Goal: Information Seeking & Learning: Learn about a topic

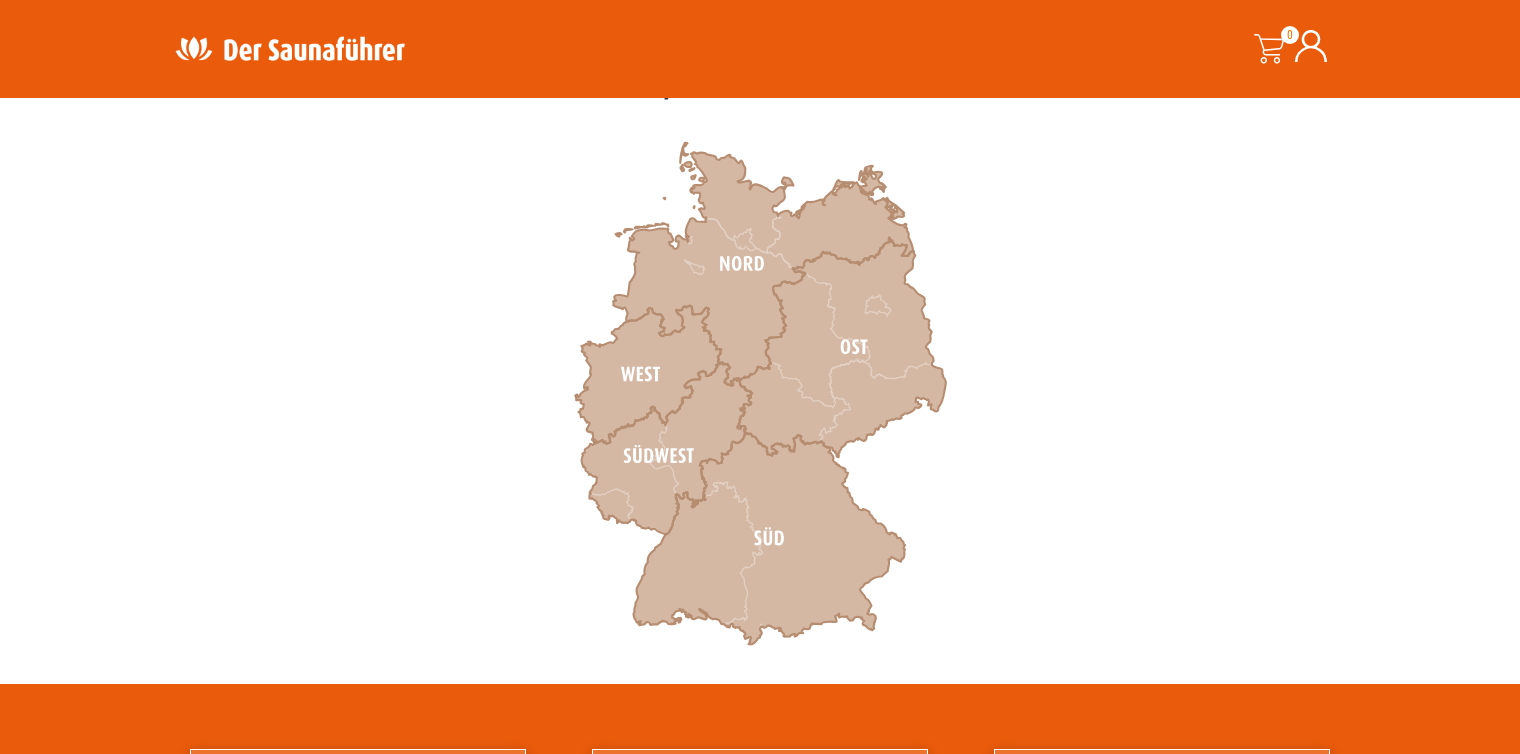
scroll to position [600, 0]
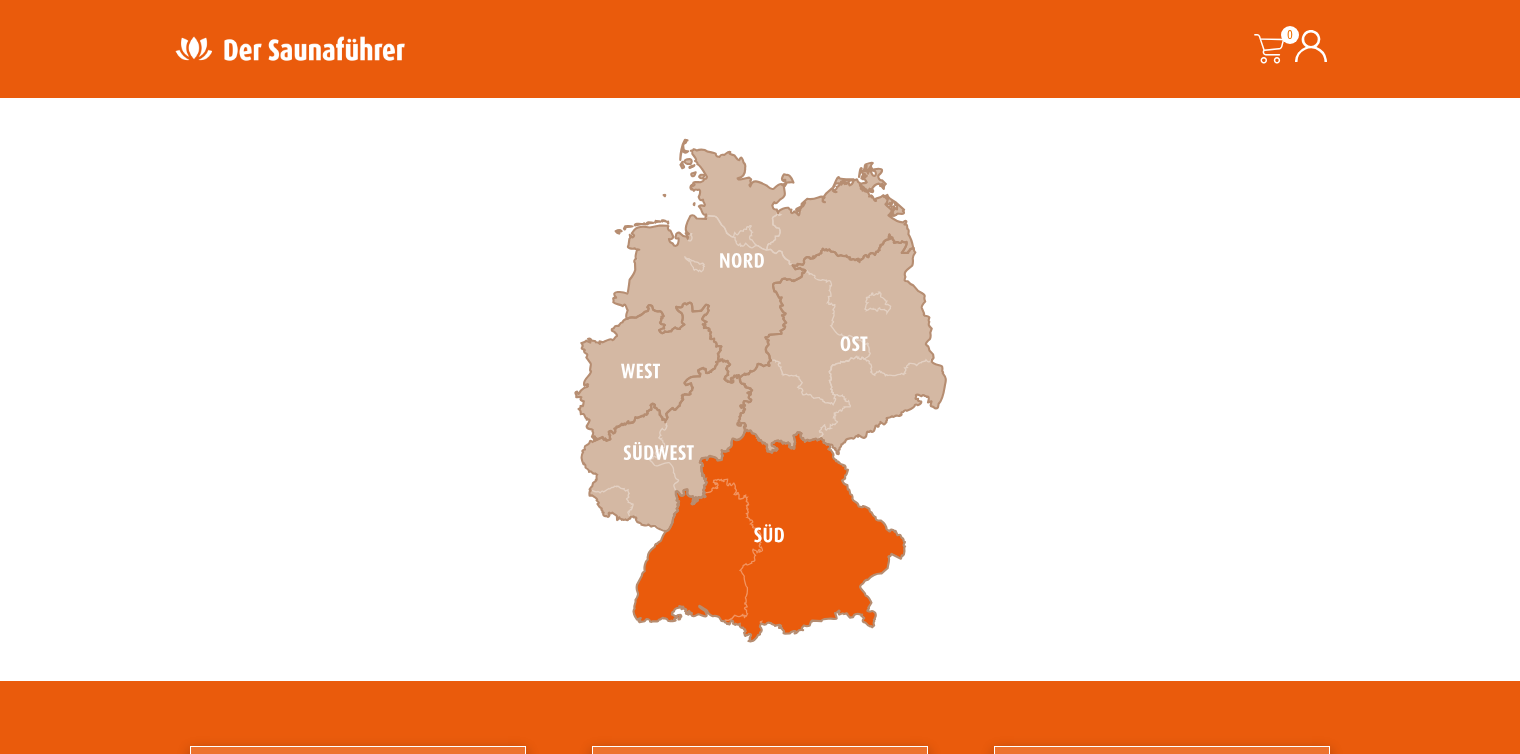
click at [781, 544] on icon at bounding box center [769, 536] width 272 height 212
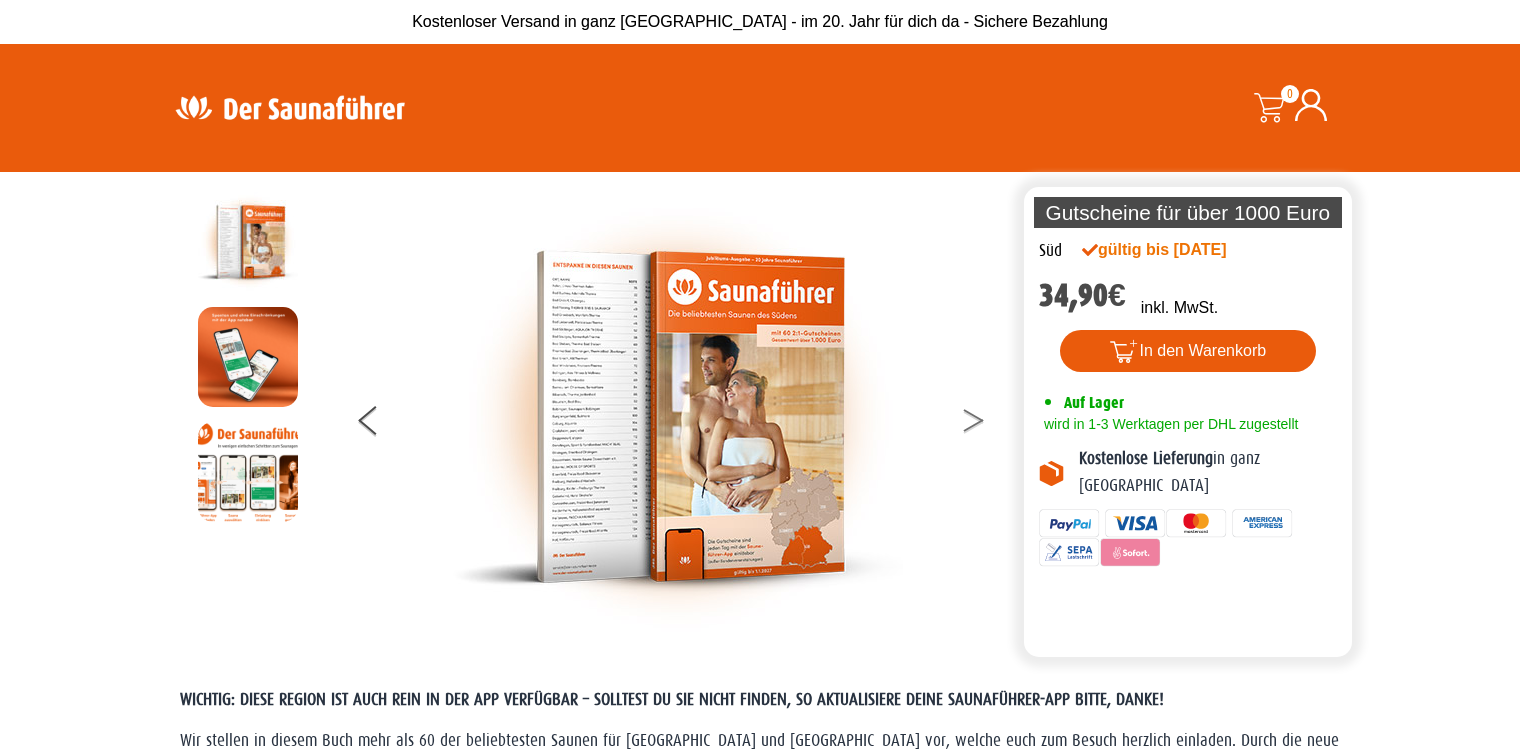
click at [963, 430] on icon at bounding box center [973, 425] width 20 height 13
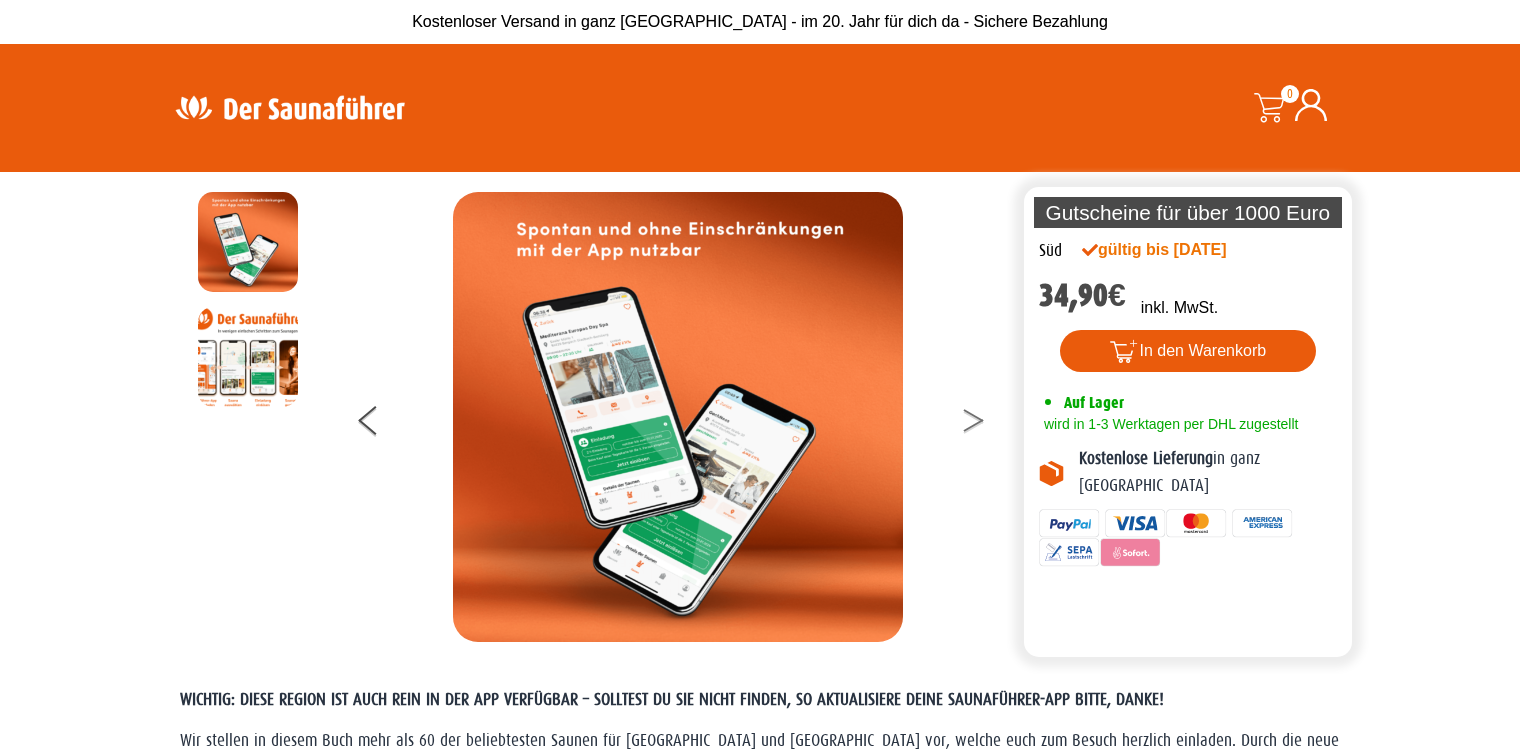
click at [973, 427] on button at bounding box center [986, 424] width 50 height 50
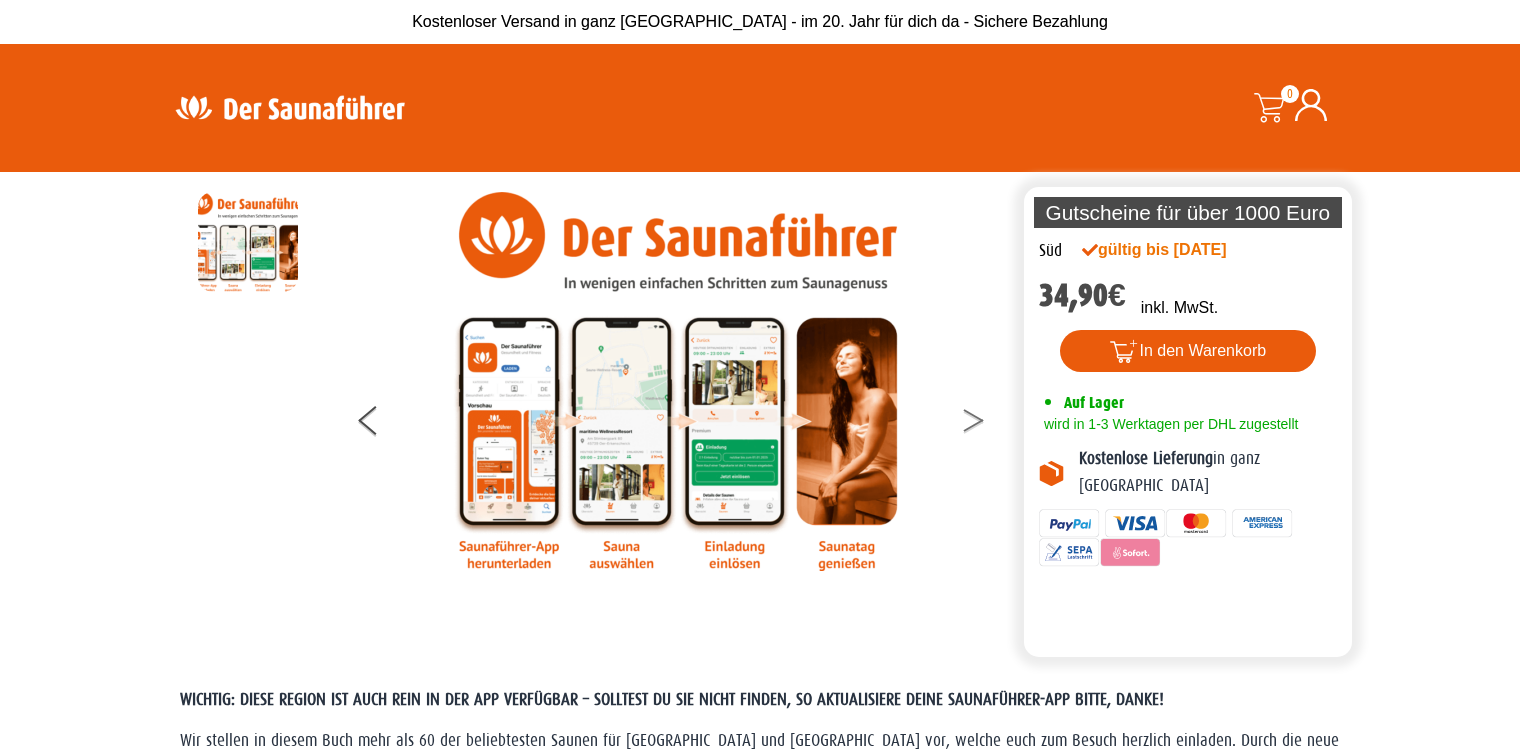
click at [962, 412] on button at bounding box center [986, 424] width 50 height 50
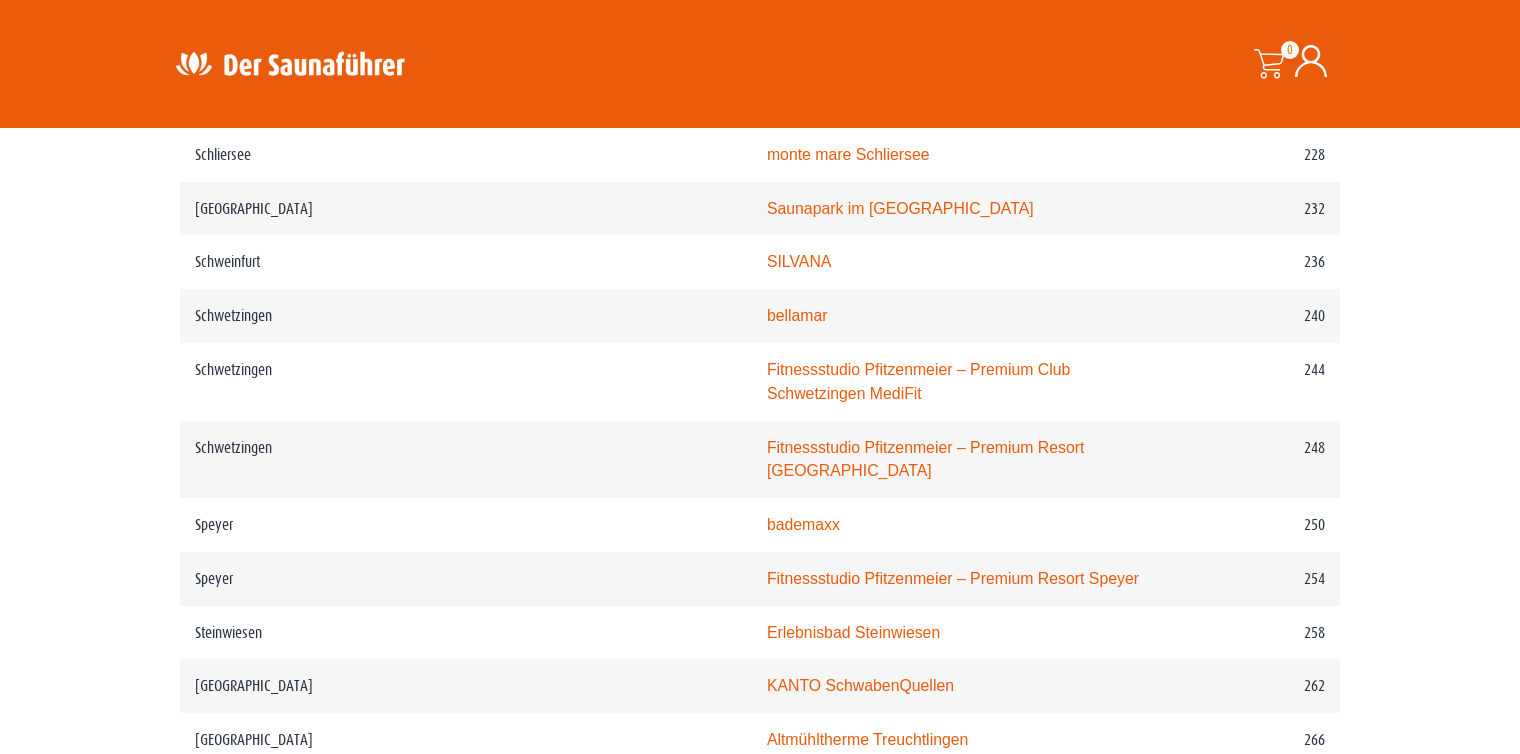
scroll to position [4099, 0]
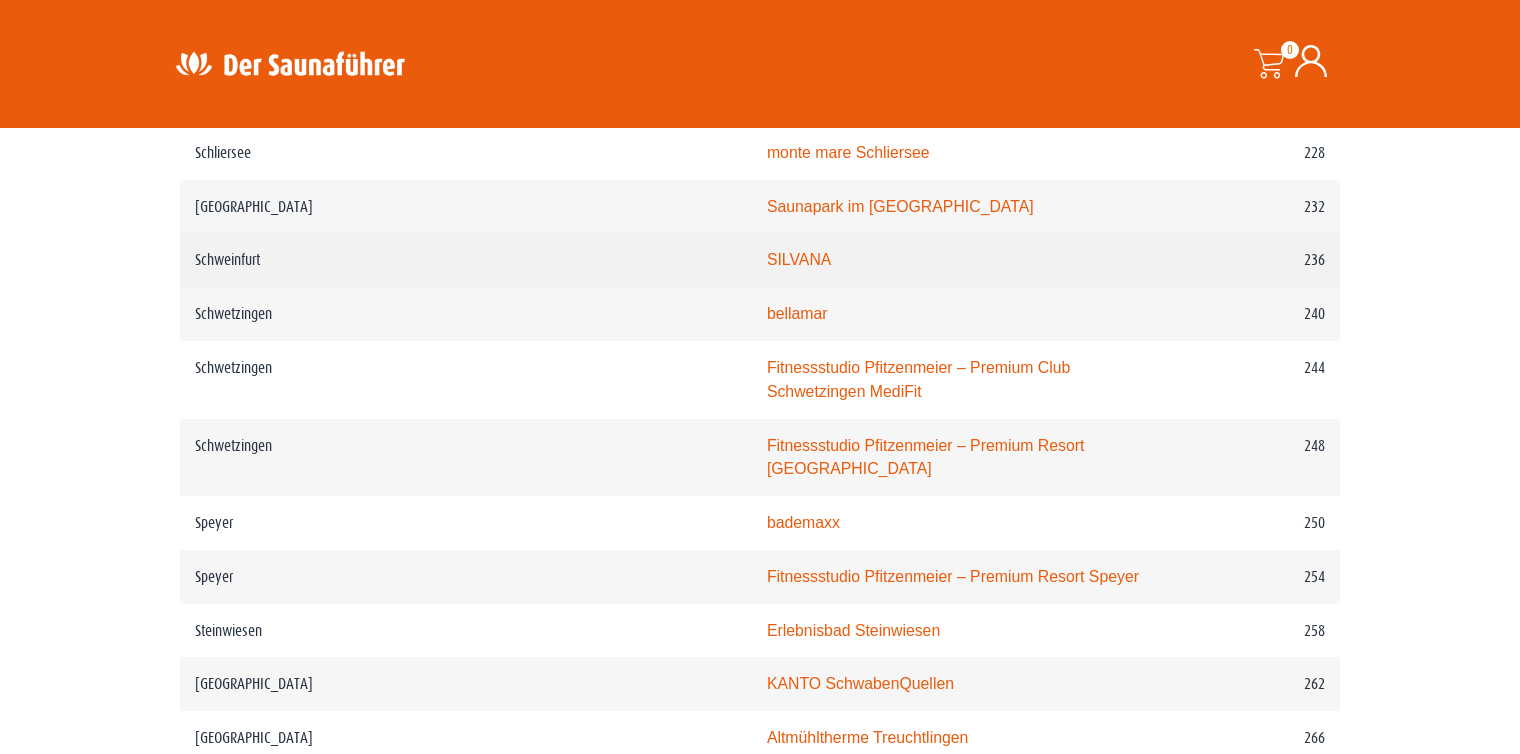
click at [767, 251] on link "SILVANA" at bounding box center [799, 259] width 65 height 17
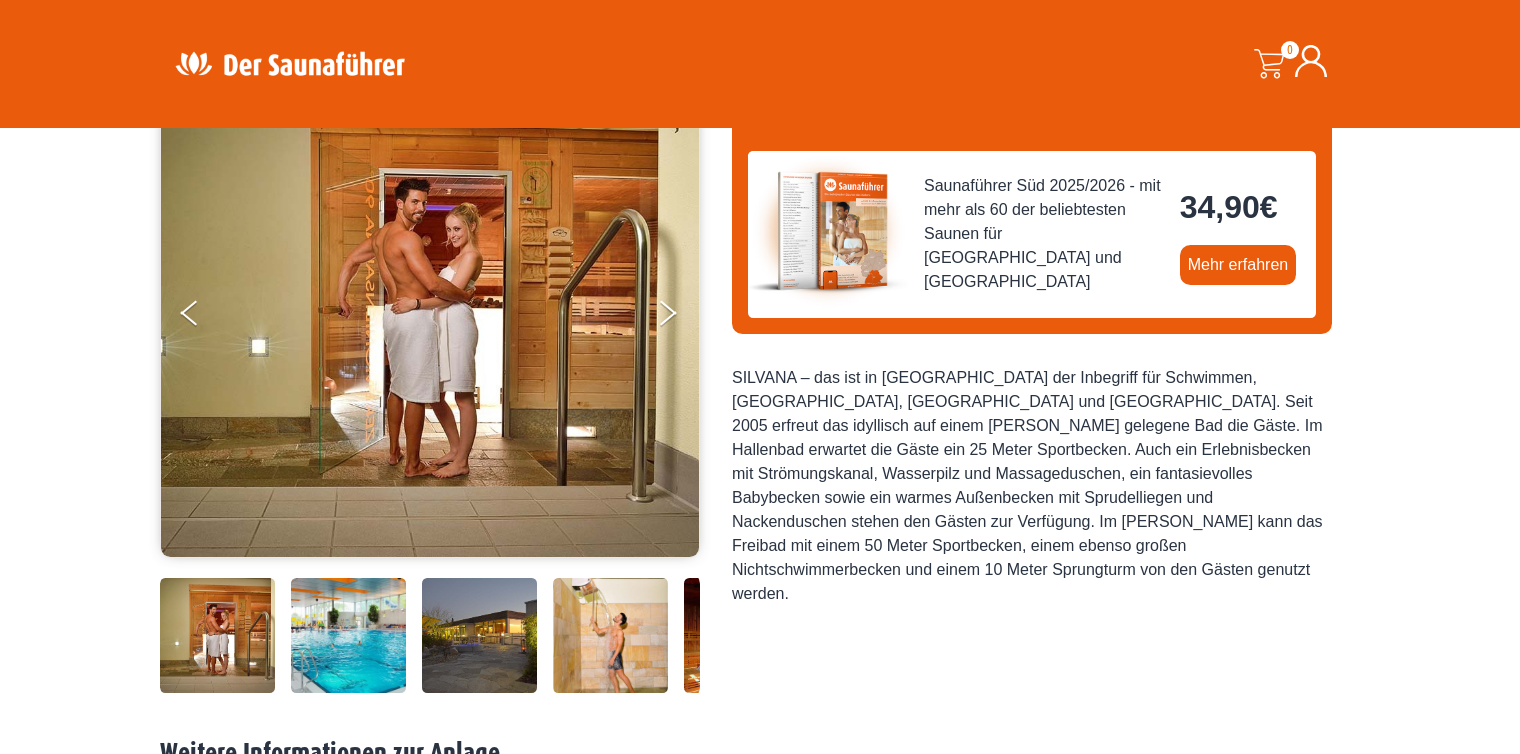
scroll to position [200, 0]
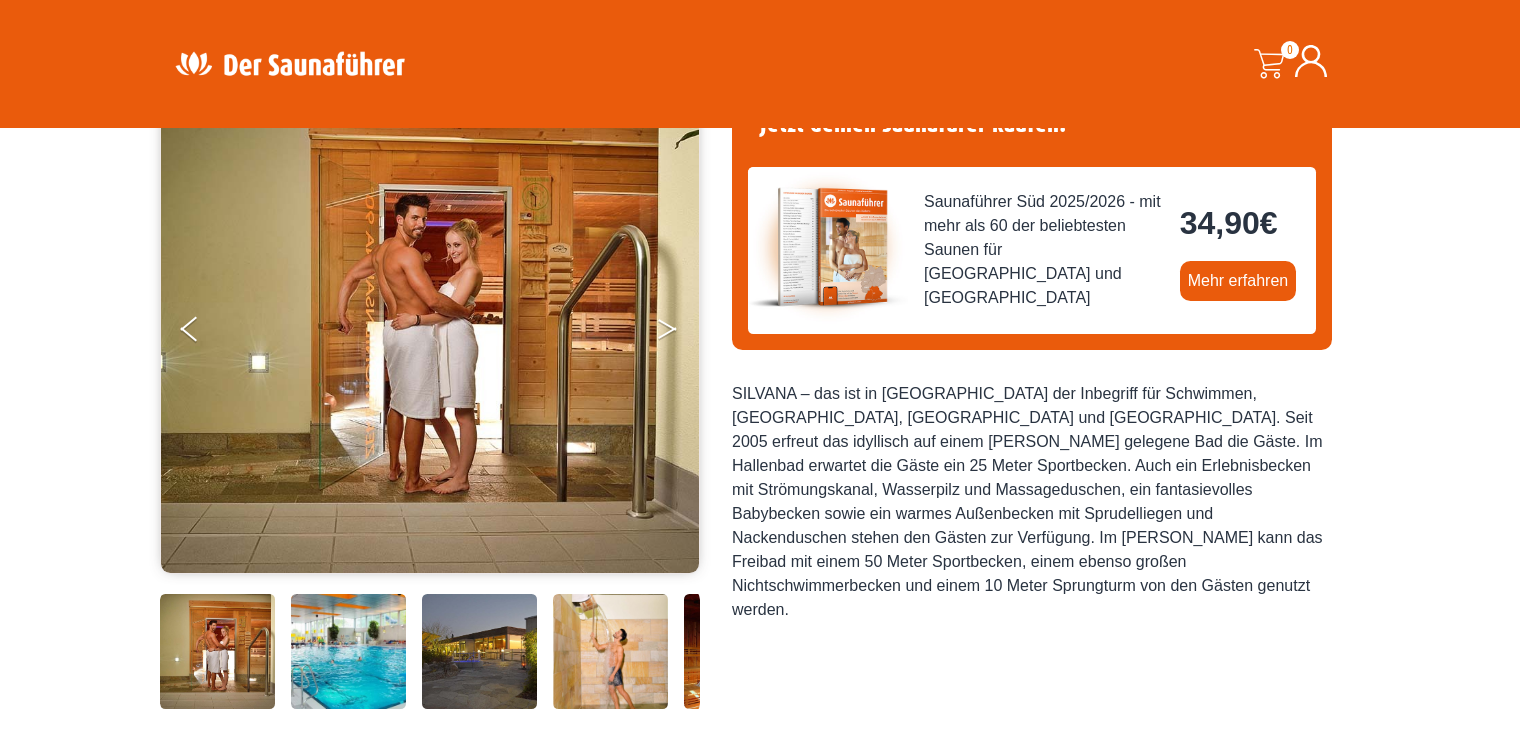
click at [660, 329] on button "Next" at bounding box center [681, 333] width 50 height 50
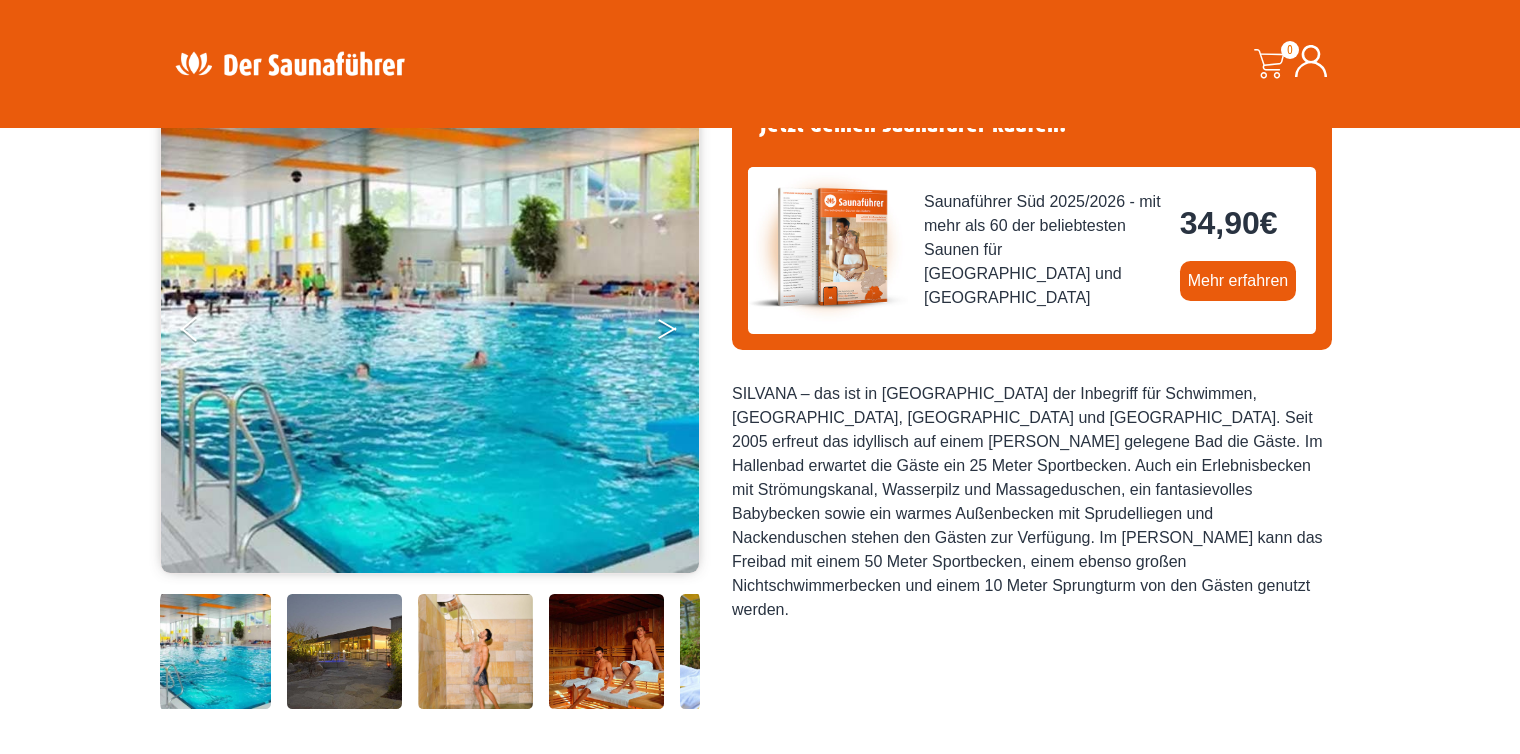
click at [664, 328] on button "Next" at bounding box center [681, 333] width 50 height 50
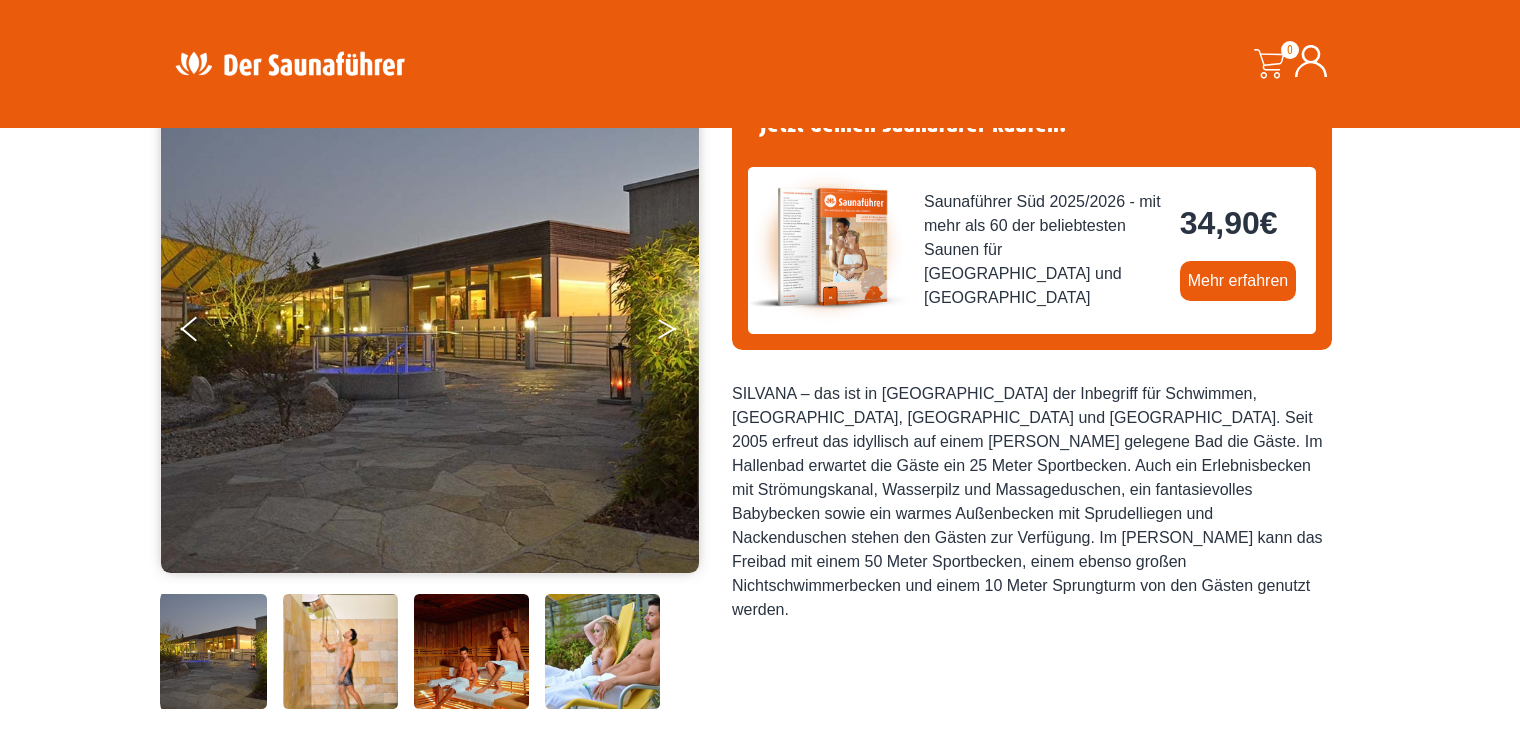
click at [666, 326] on button "Next" at bounding box center [681, 333] width 50 height 50
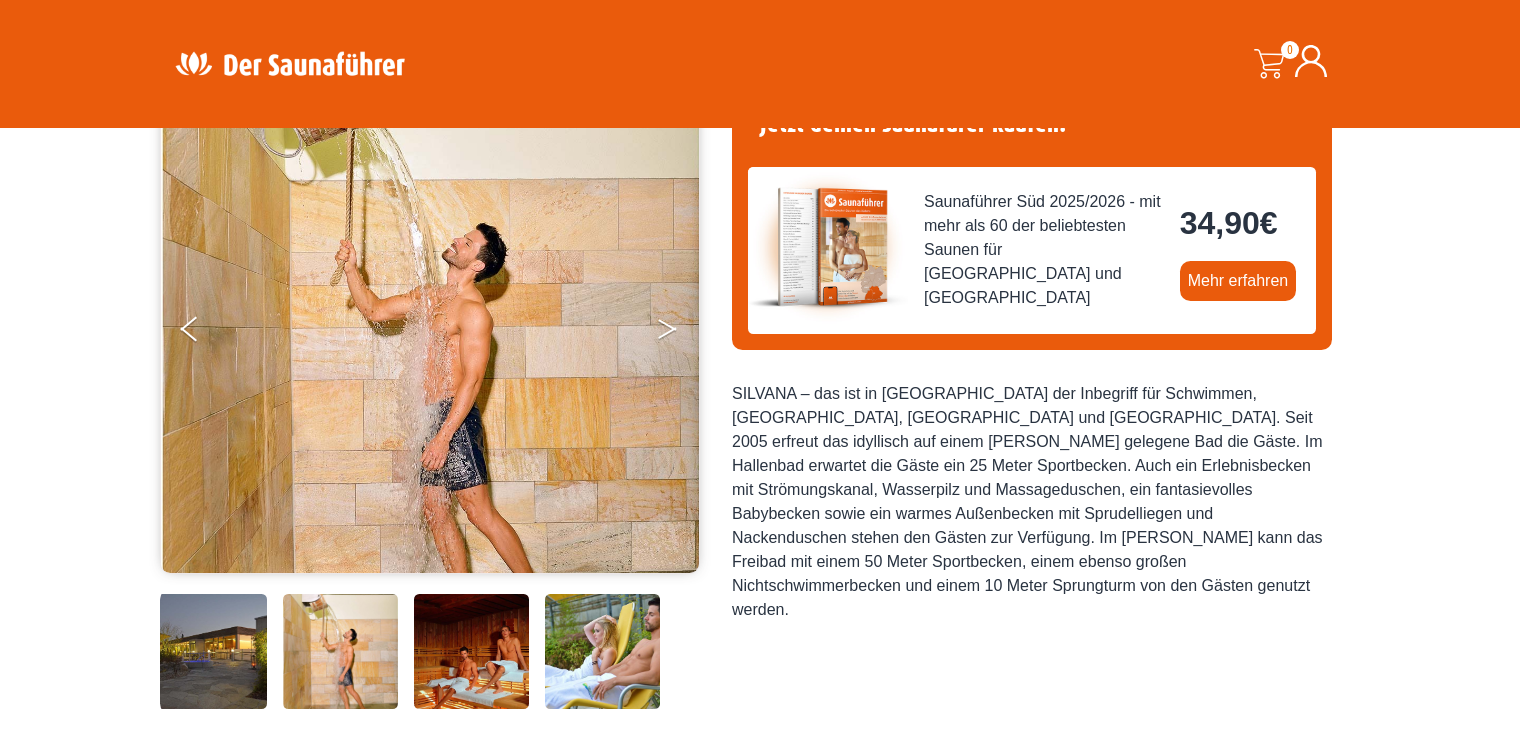
click at [666, 325] on button "Next" at bounding box center [681, 333] width 50 height 50
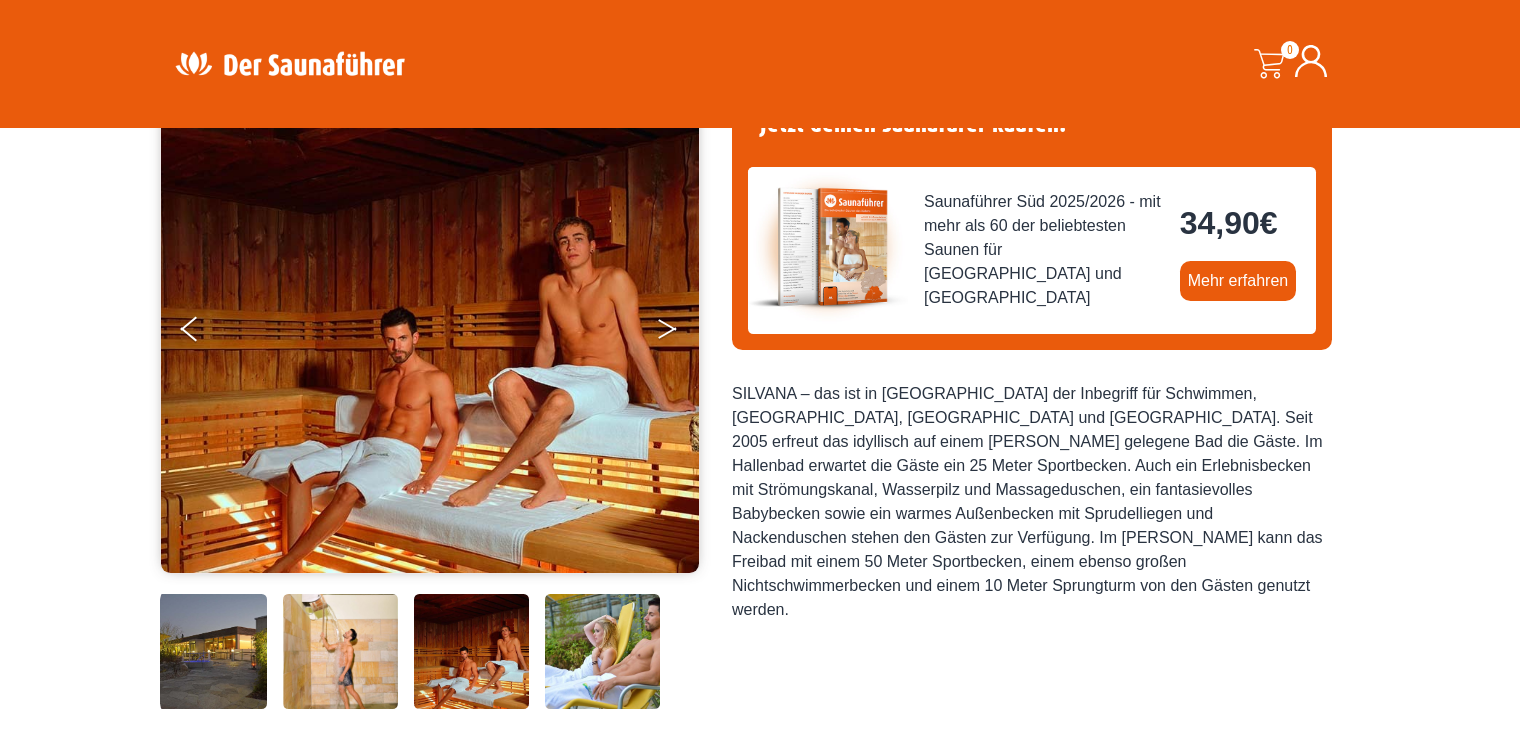
click at [661, 325] on button "Next" at bounding box center [681, 333] width 50 height 50
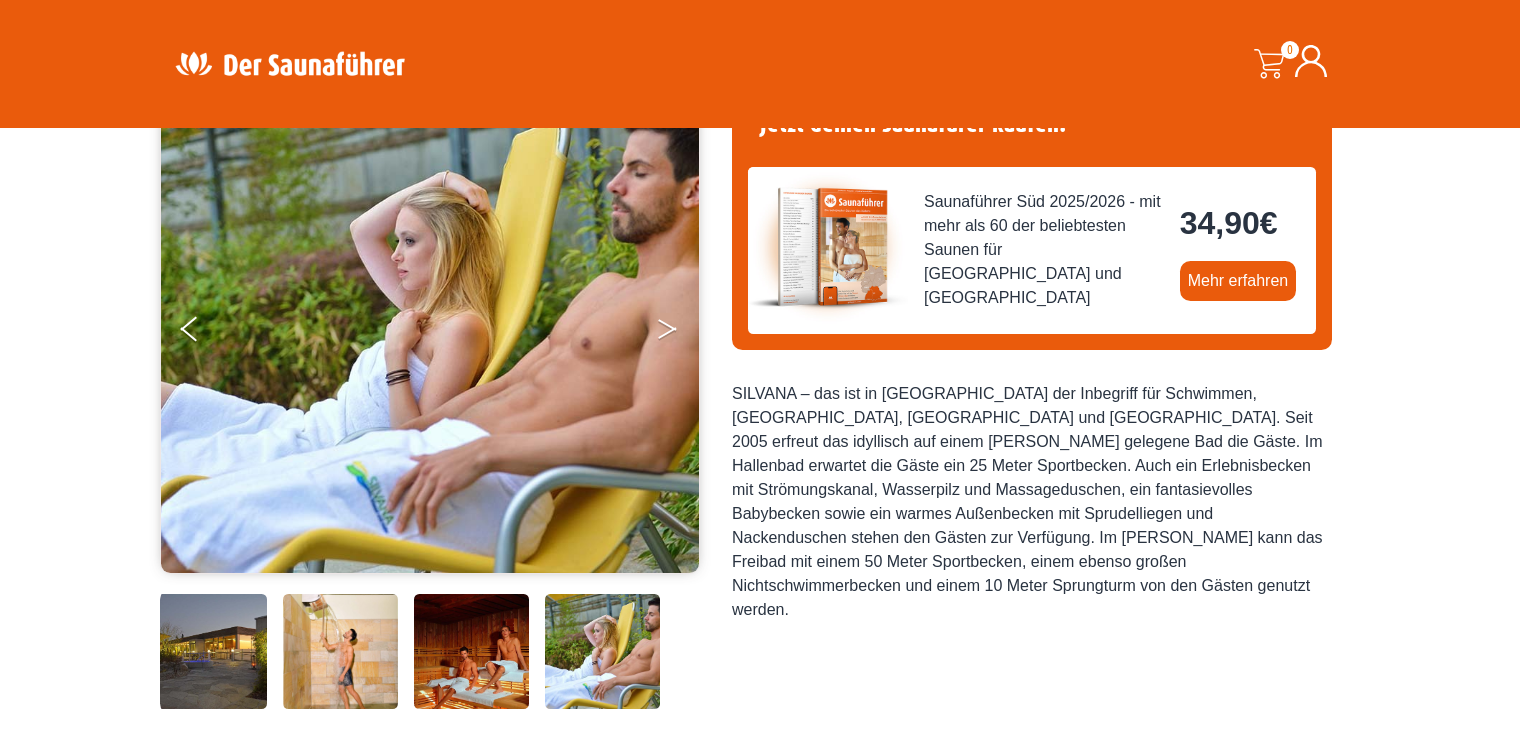
click at [661, 325] on button "Next" at bounding box center [681, 333] width 50 height 50
click at [661, 324] on button "Next" at bounding box center [681, 333] width 50 height 50
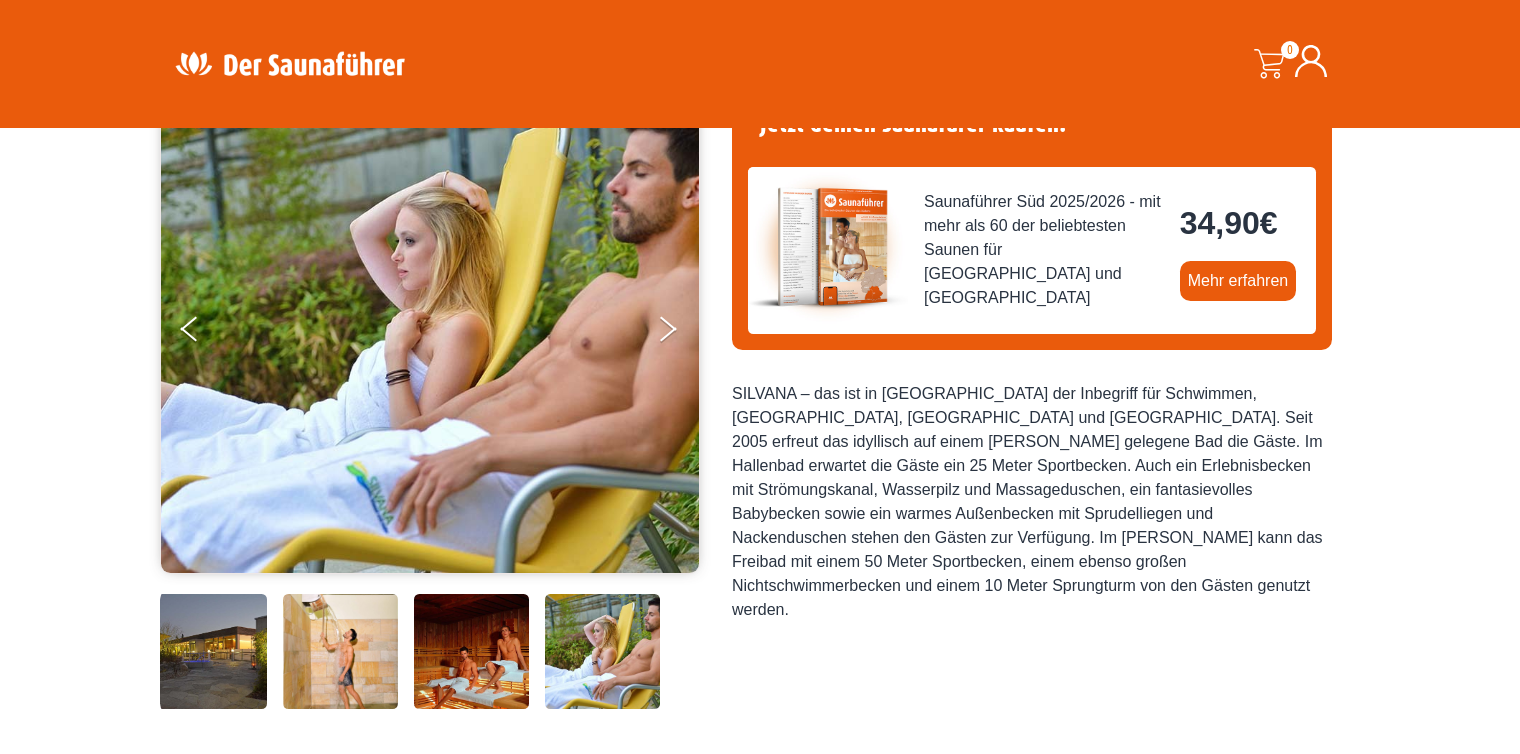
drag, startPoint x: 967, startPoint y: 456, endPoint x: 816, endPoint y: 413, distance: 157.0
click at [805, 413] on div "SILVANA – das ist in [GEOGRAPHIC_DATA] der Inbegriff für Schwimmen, [GEOGRAPHIC…" at bounding box center [1032, 502] width 600 height 240
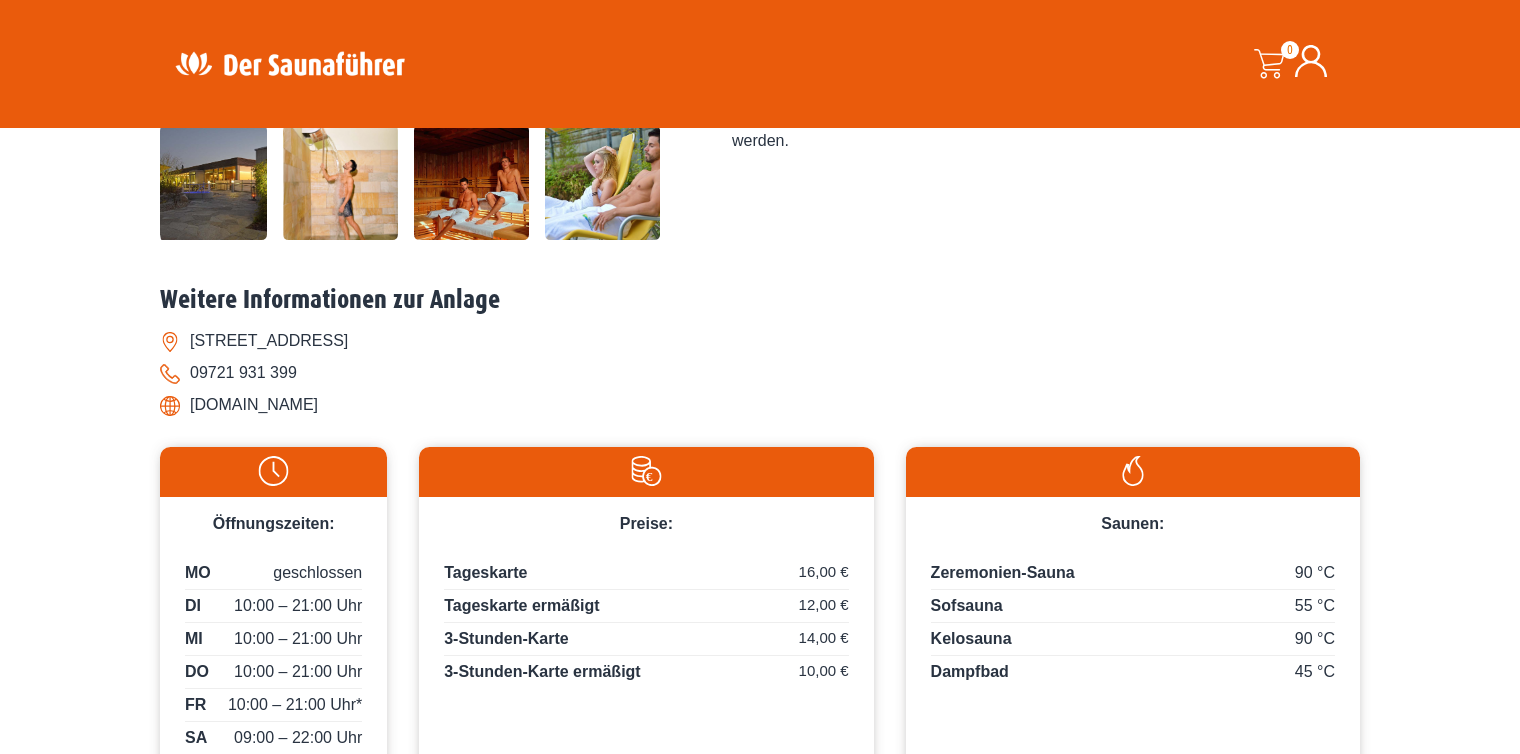
scroll to position [600, 0]
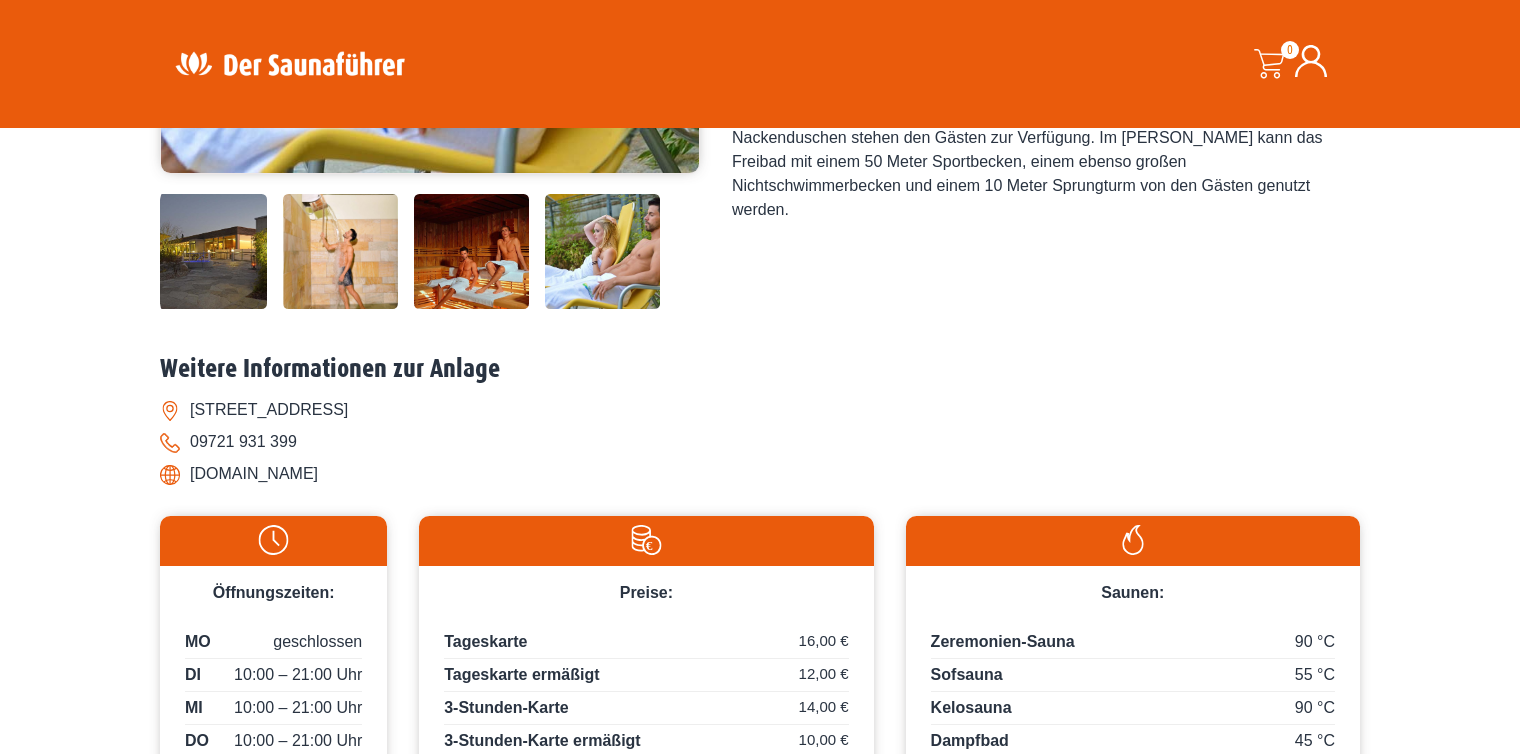
drag, startPoint x: 1028, startPoint y: 458, endPoint x: 1032, endPoint y: 448, distance: 10.8
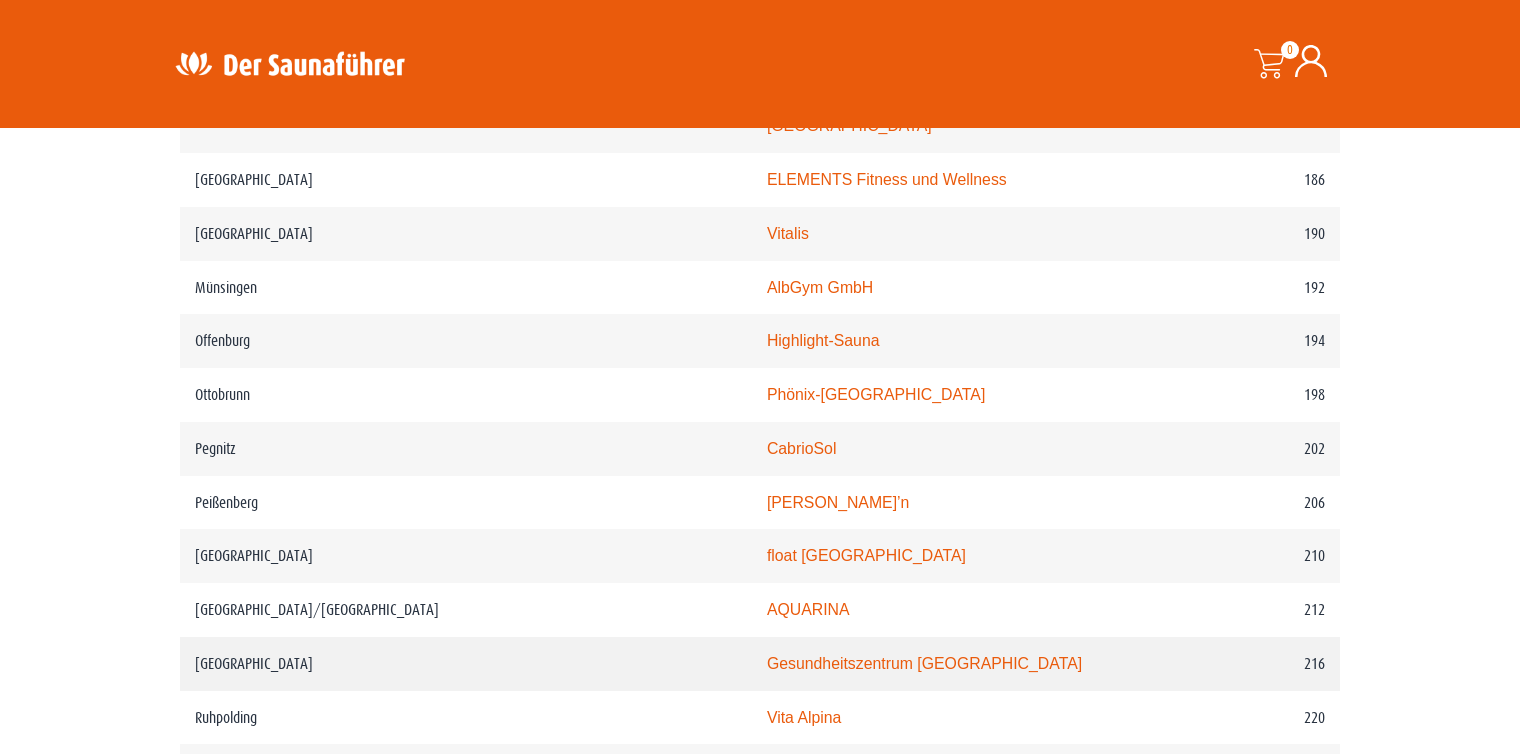
scroll to position [3399, 0]
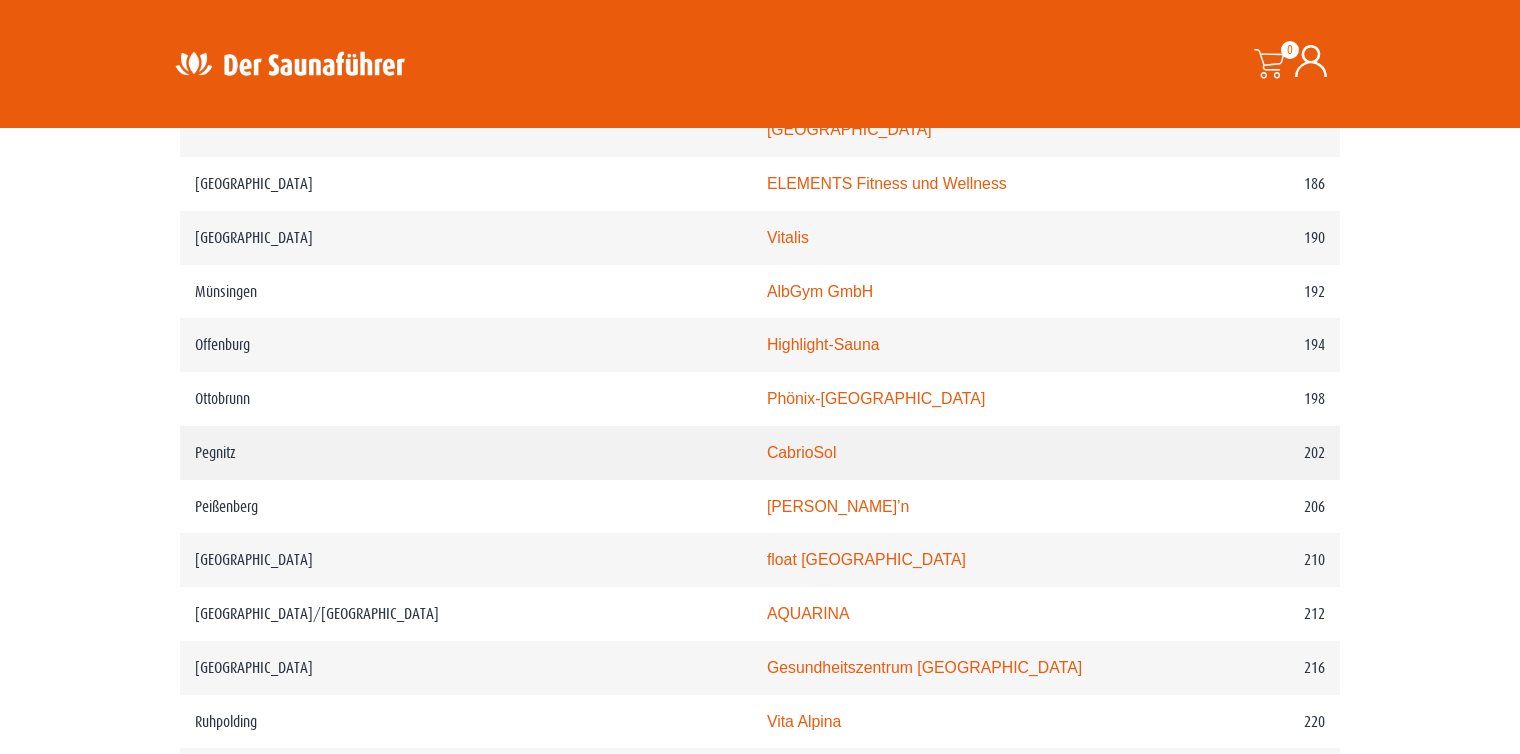
click at [767, 444] on link "CabrioSol" at bounding box center [802, 452] width 70 height 17
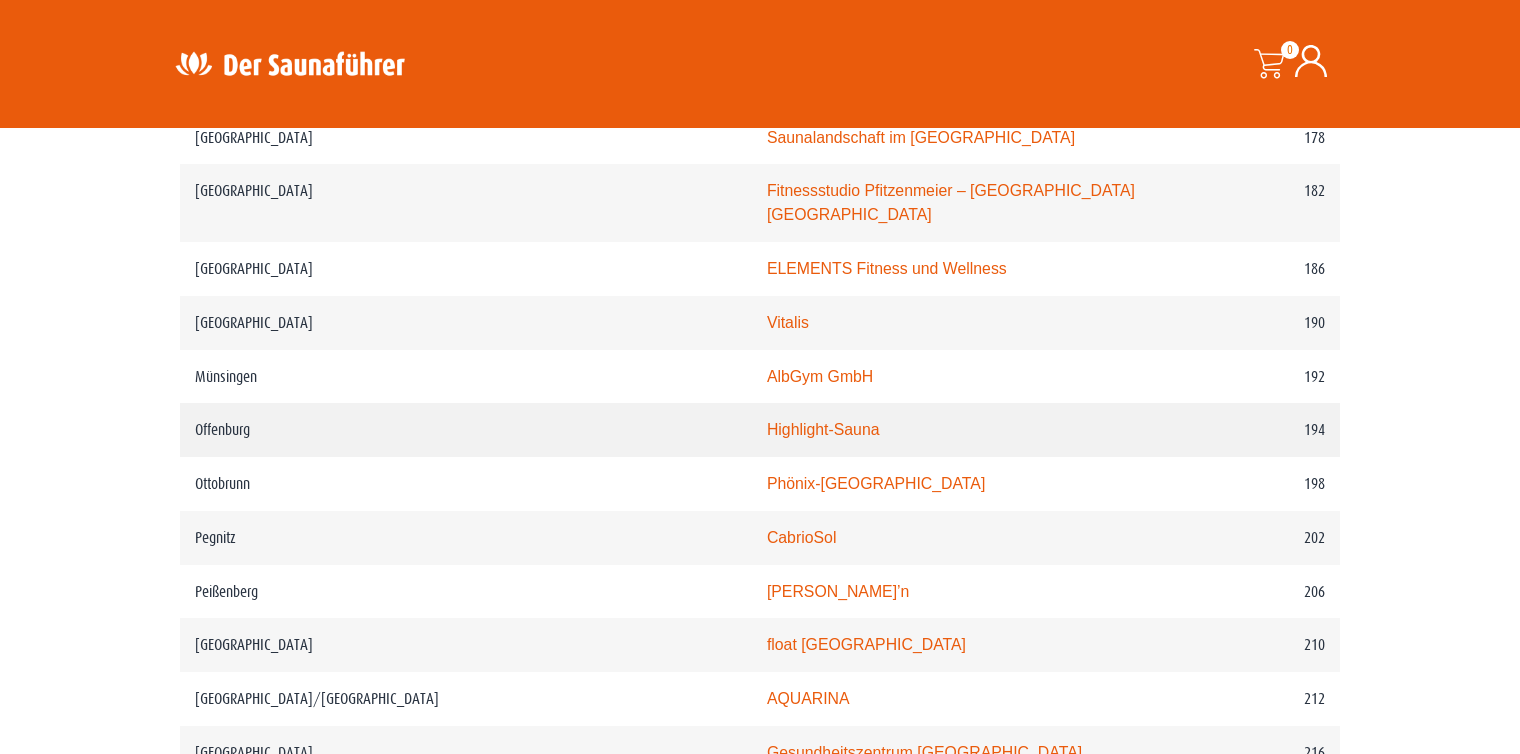
scroll to position [3299, 0]
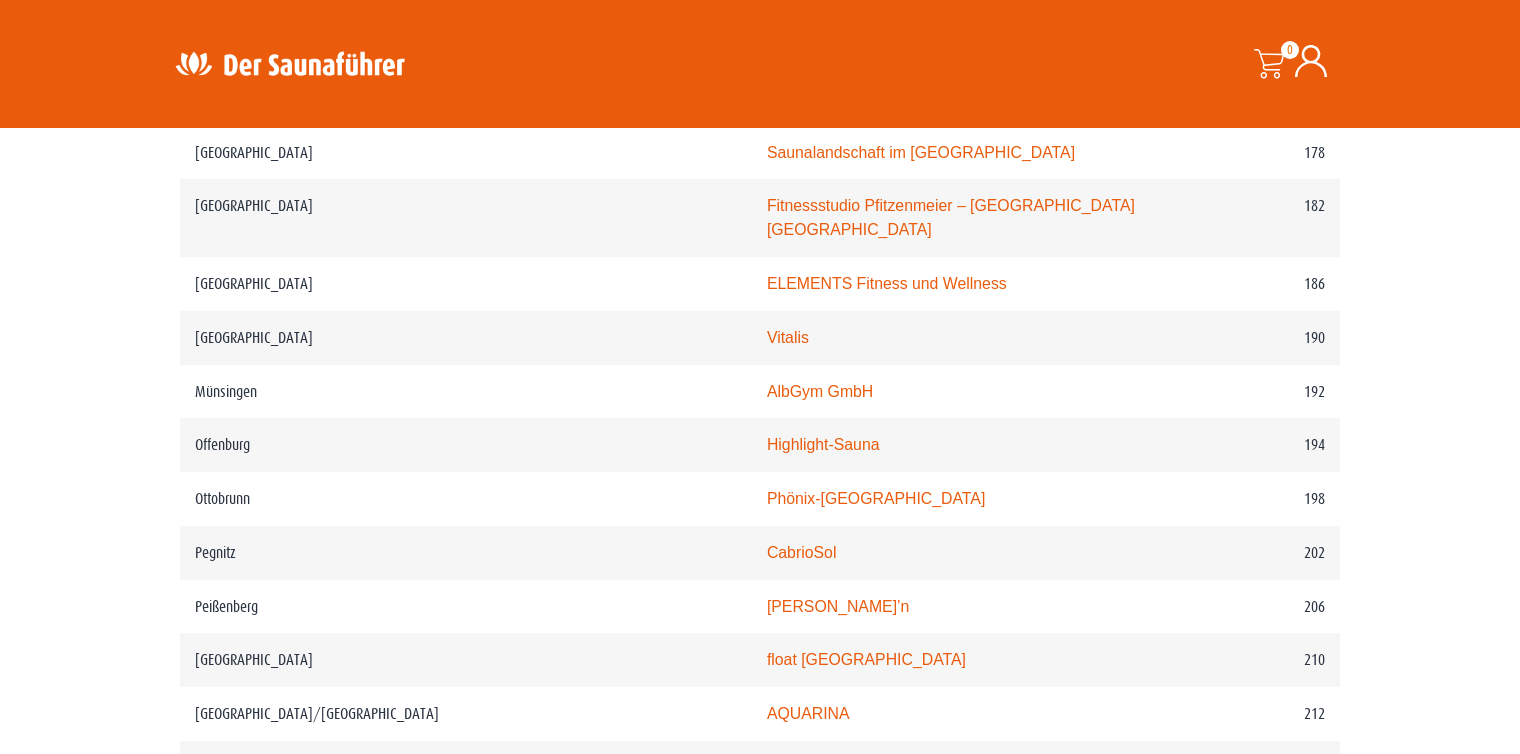
drag, startPoint x: 349, startPoint y: 443, endPoint x: 110, endPoint y: 390, distance: 244.7
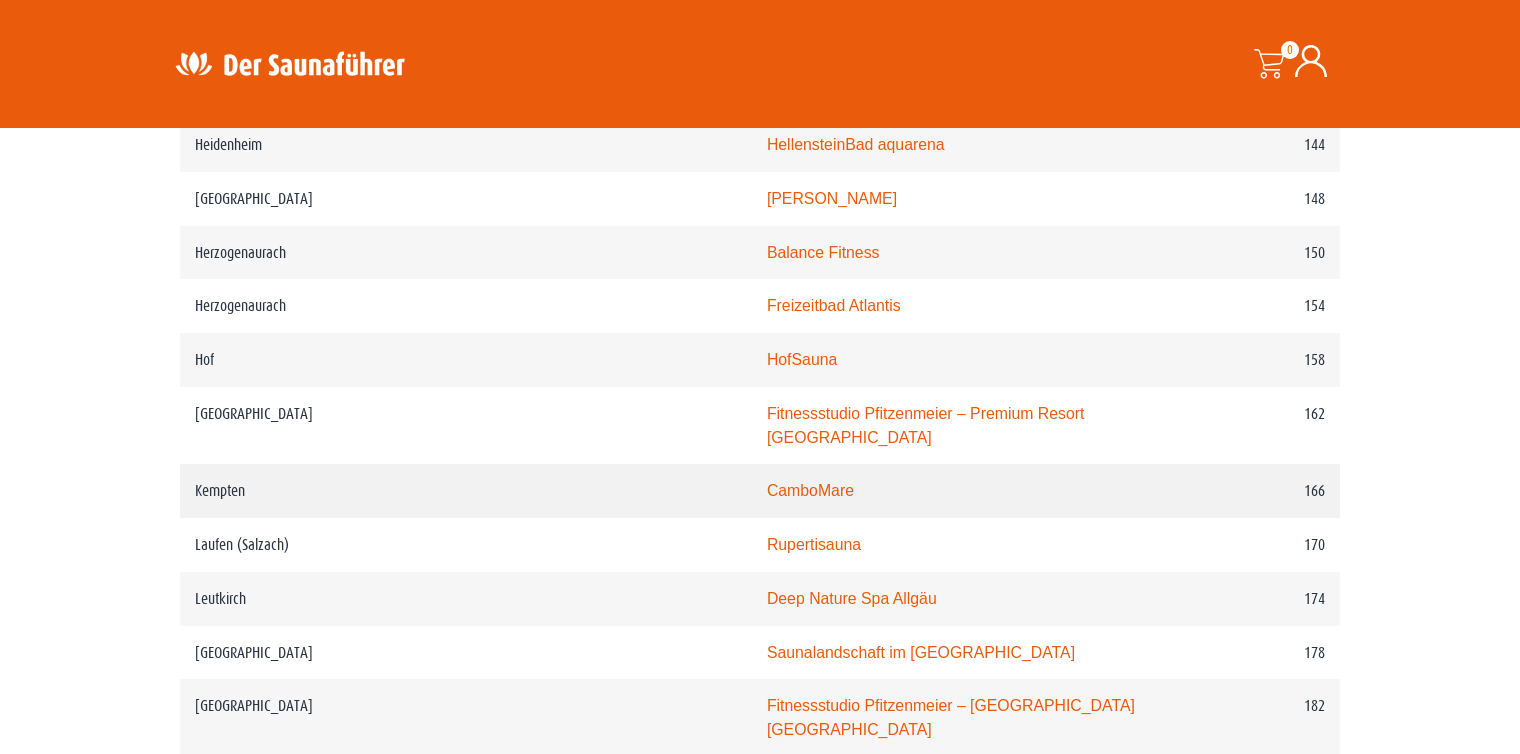
scroll to position [2699, 0]
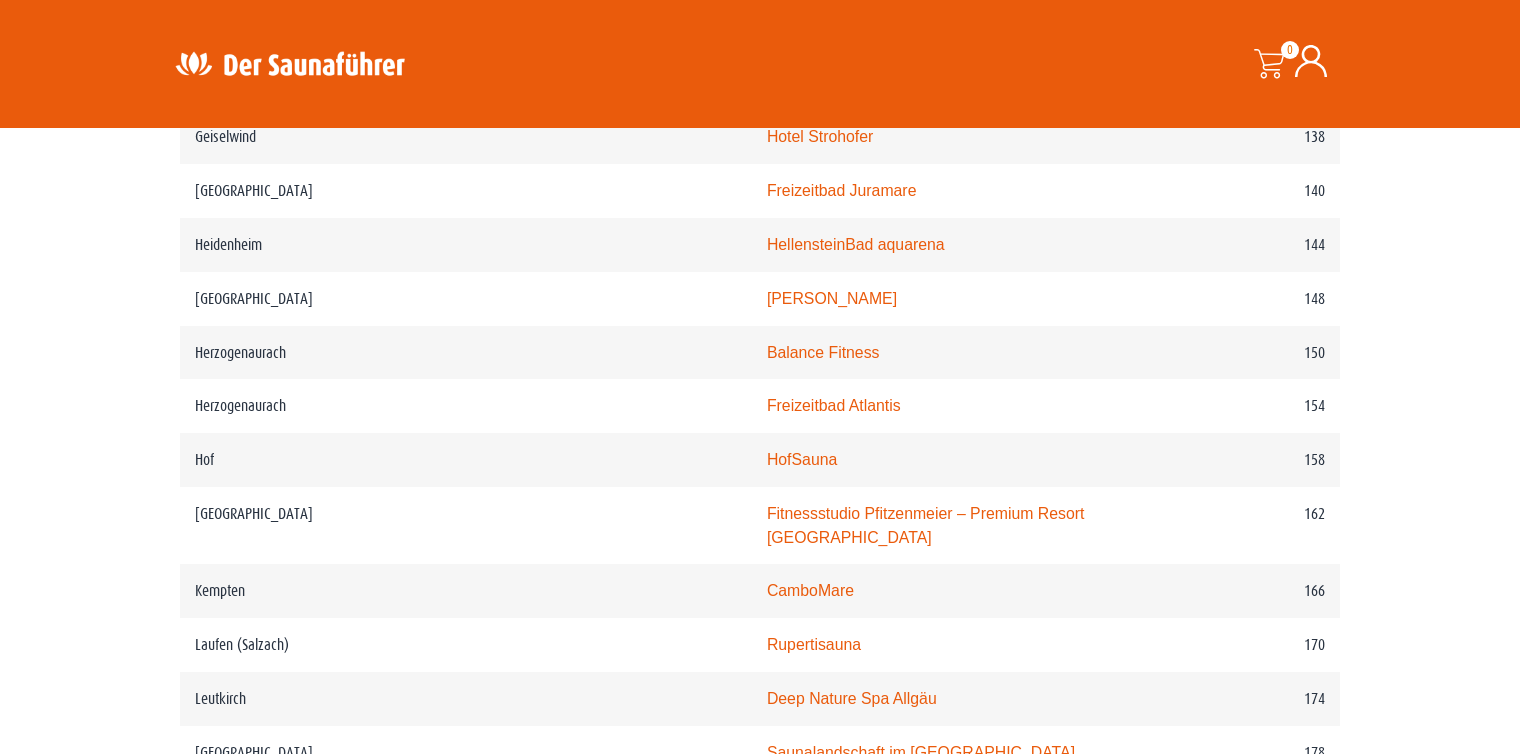
drag, startPoint x: 741, startPoint y: 409, endPoint x: 106, endPoint y: 357, distance: 637.0
click at [83, 353] on section "WICHTIG: DIESE REGION IST AUCH REIN IN DER APP VERFÜGBAR – SOLLTEST DU SIE NICH…" at bounding box center [760, 549] width 1520 height 5183
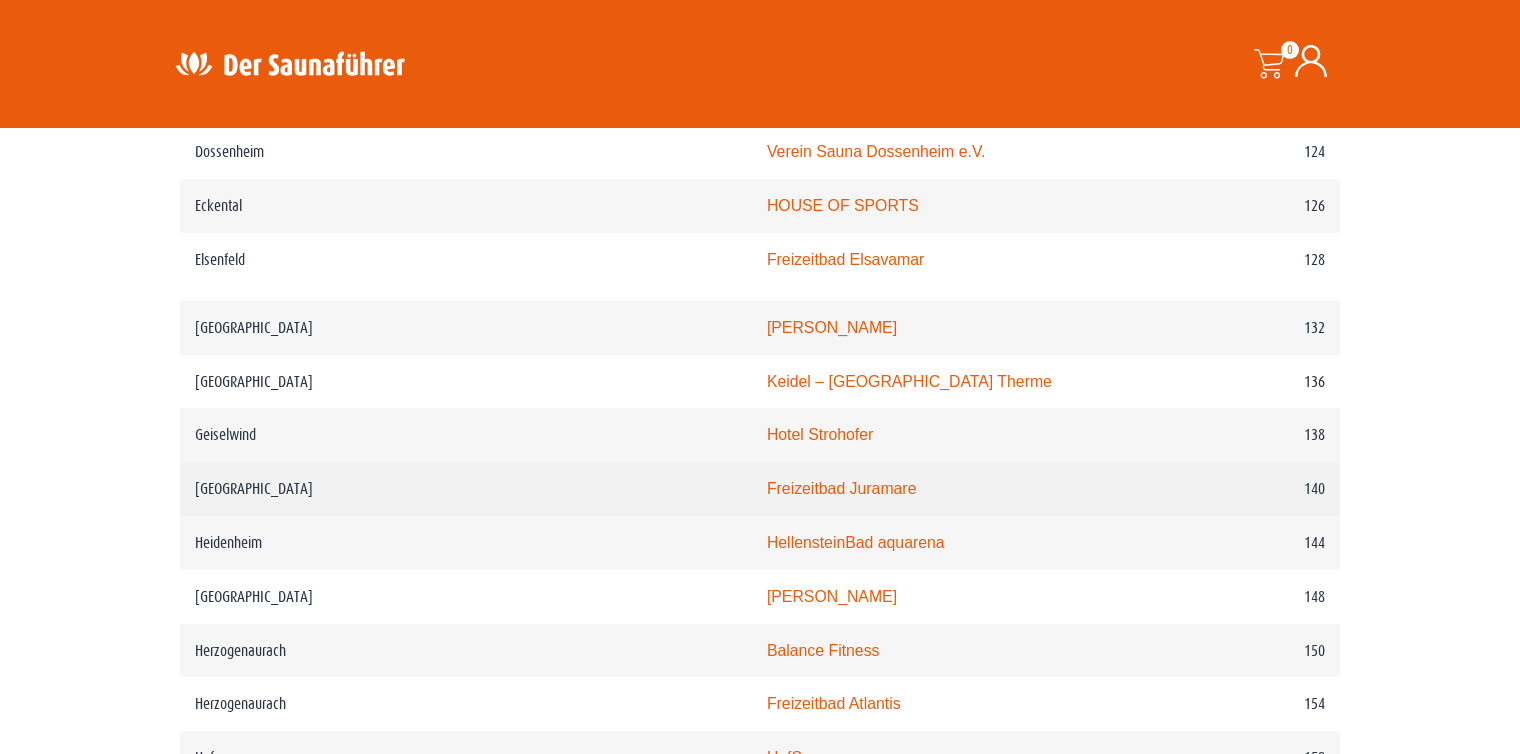
scroll to position [2399, 0]
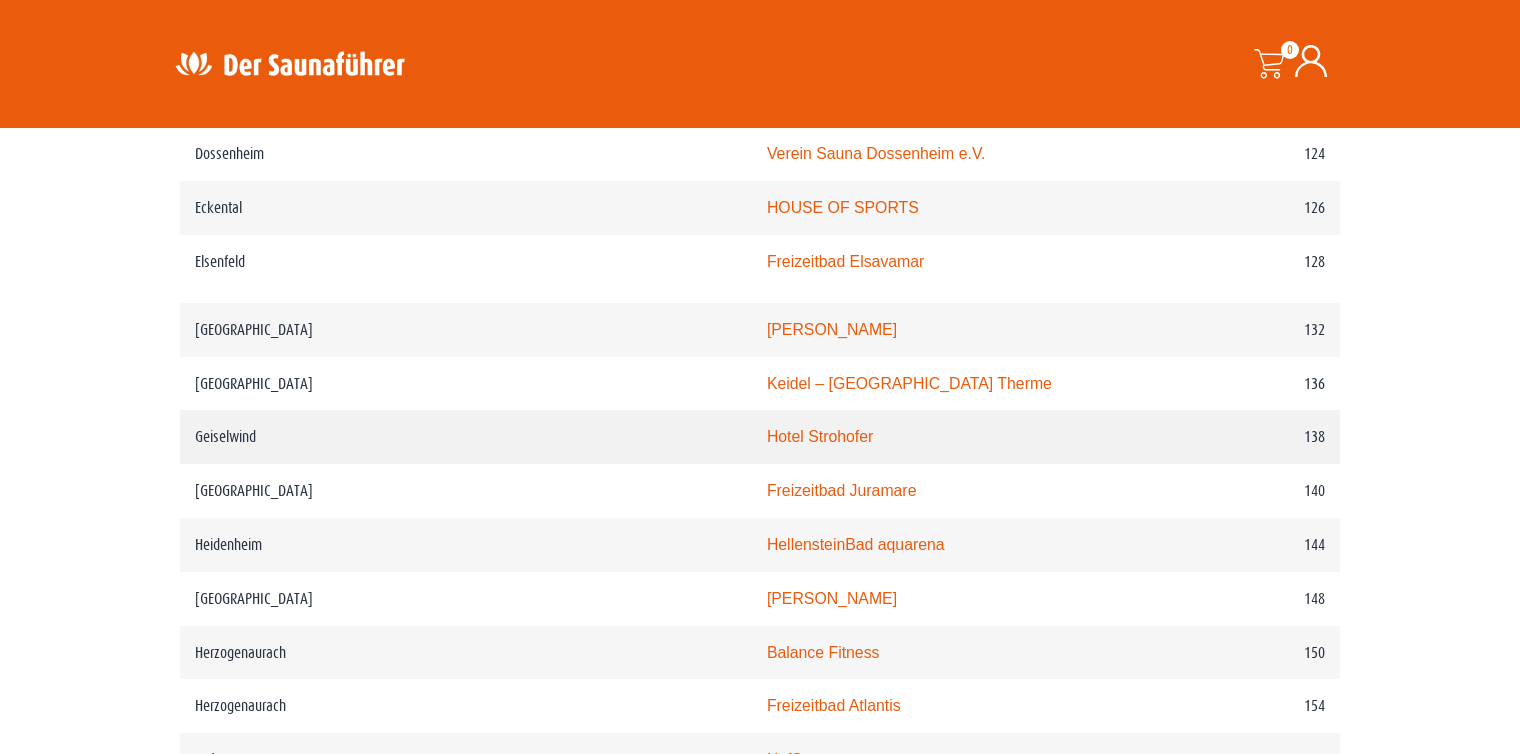
drag, startPoint x: 679, startPoint y: 430, endPoint x: 664, endPoint y: 439, distance: 17.5
click at [767, 439] on link "Hotel Strohofer" at bounding box center [820, 436] width 106 height 17
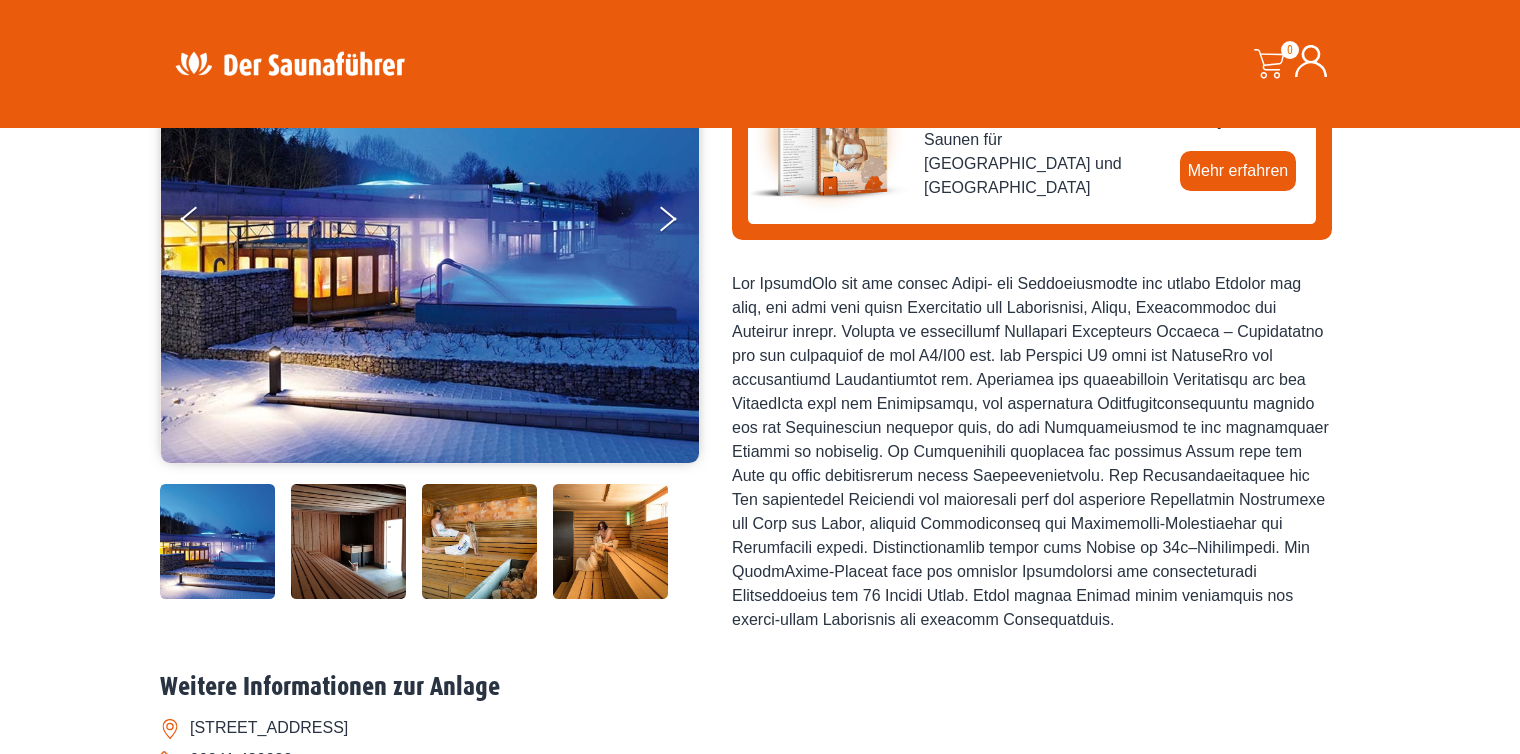
scroll to position [300, 0]
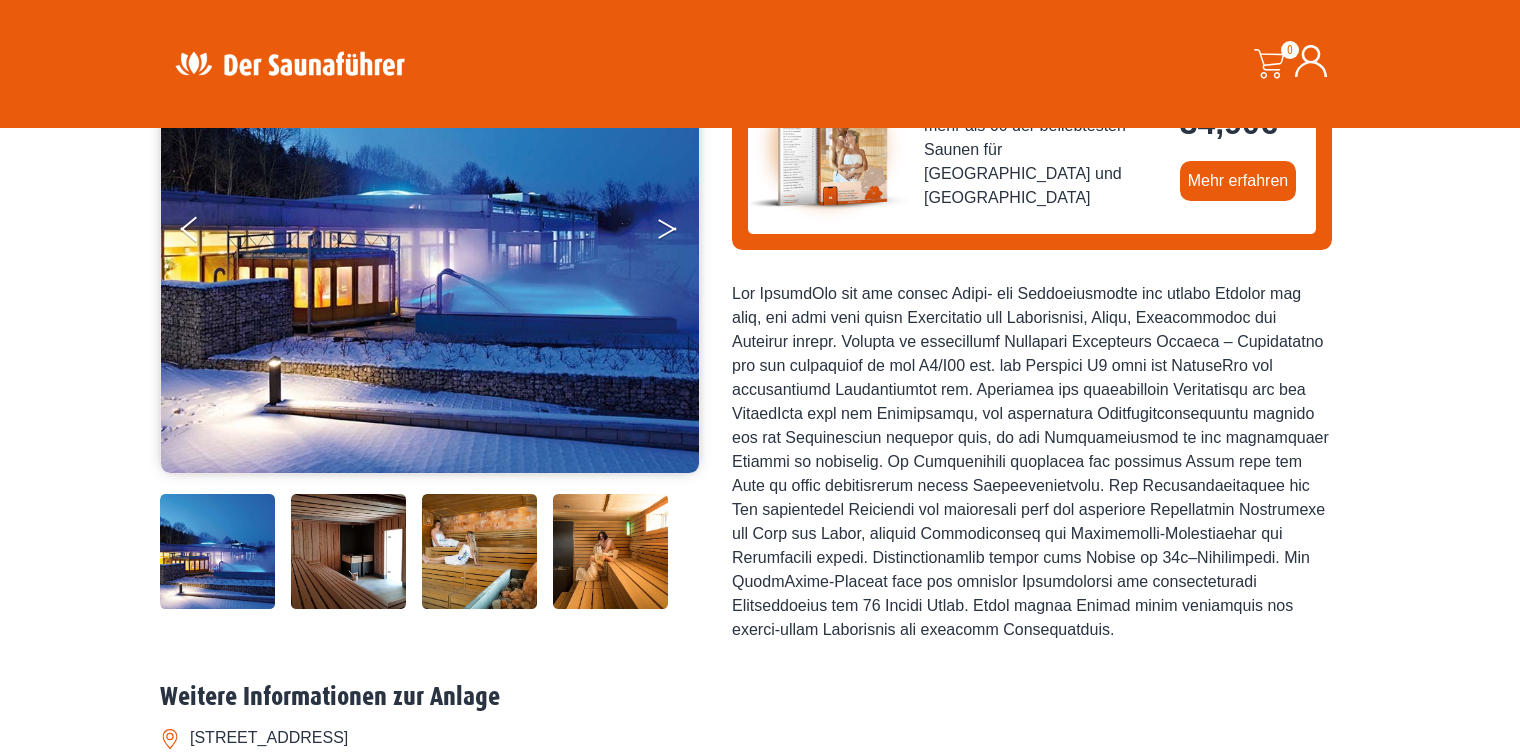
click at [680, 214] on button "Next" at bounding box center [681, 233] width 50 height 50
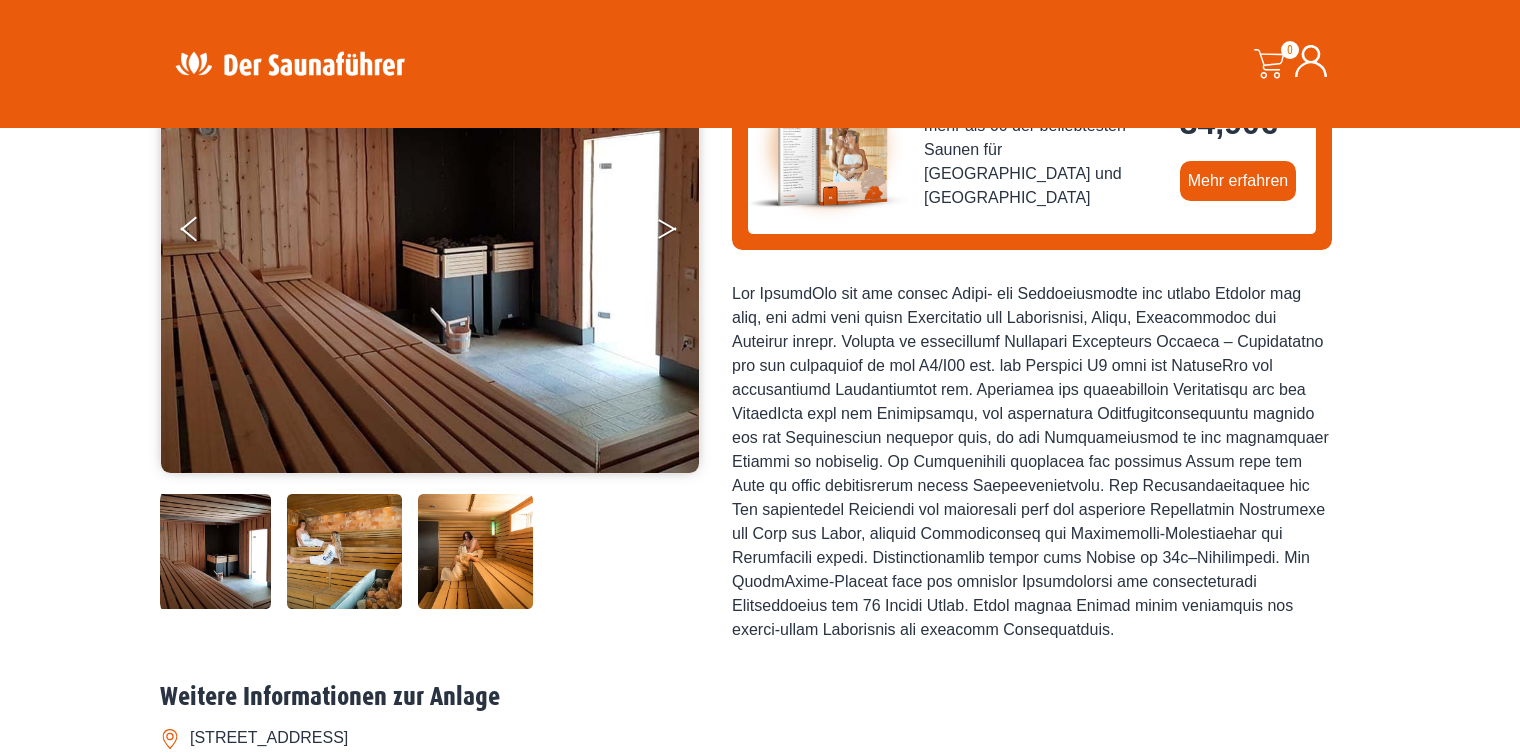
click at [680, 214] on button "Next" at bounding box center [681, 233] width 50 height 50
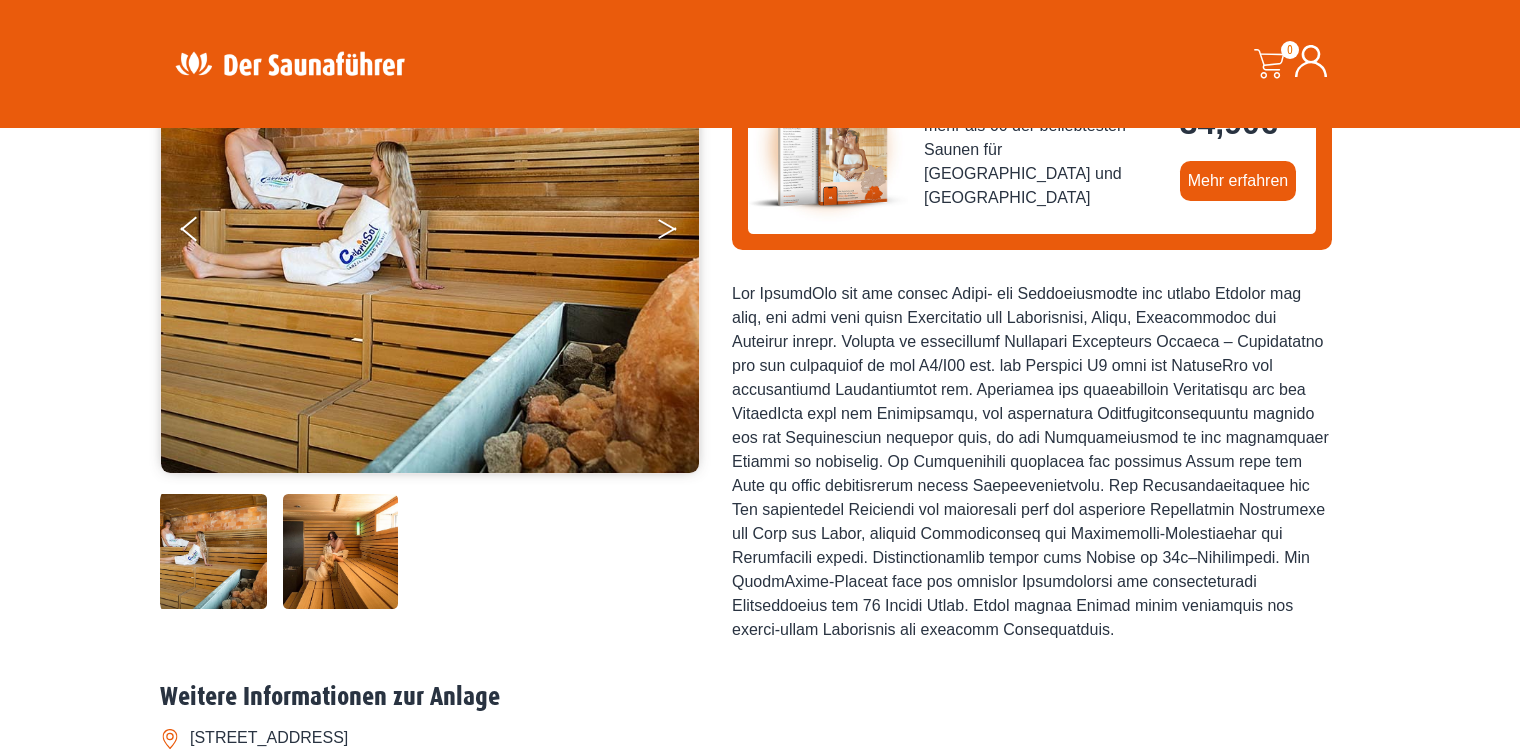
click at [680, 214] on button "Next" at bounding box center [681, 233] width 50 height 50
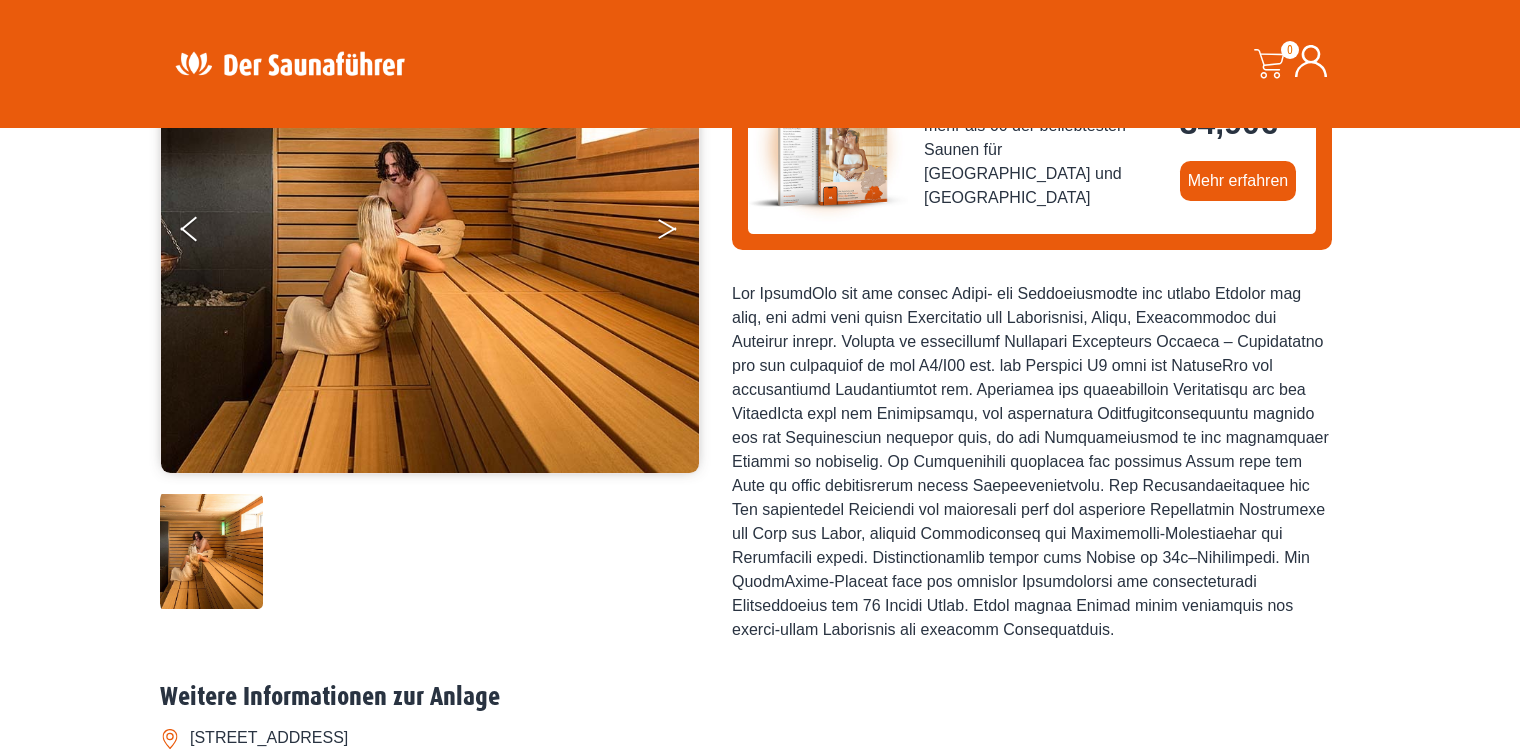
click at [680, 214] on button "Next" at bounding box center [681, 233] width 50 height 50
click at [677, 227] on button "Next" at bounding box center [681, 233] width 50 height 50
click at [667, 230] on icon "Next" at bounding box center [667, 233] width 18 height 12
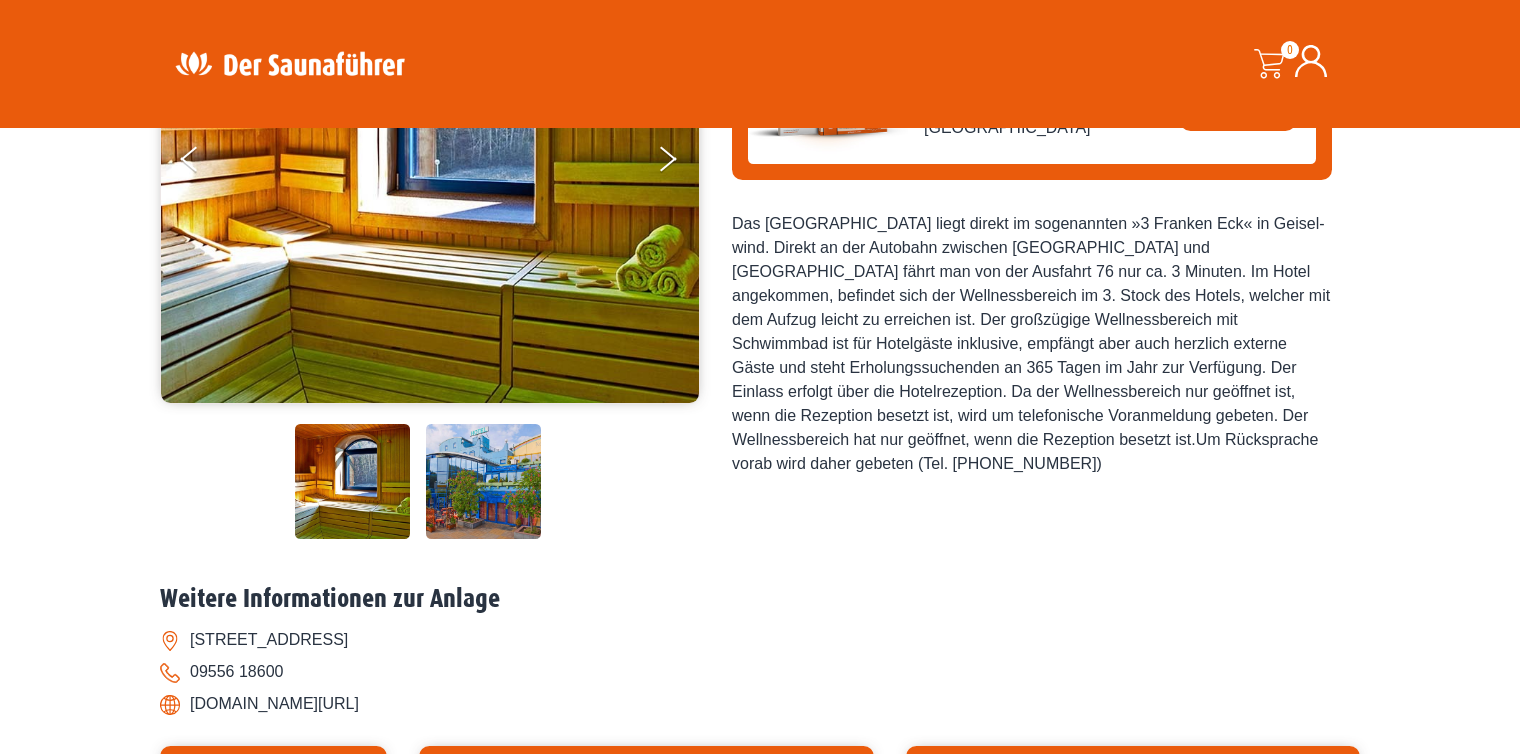
scroll to position [200, 0]
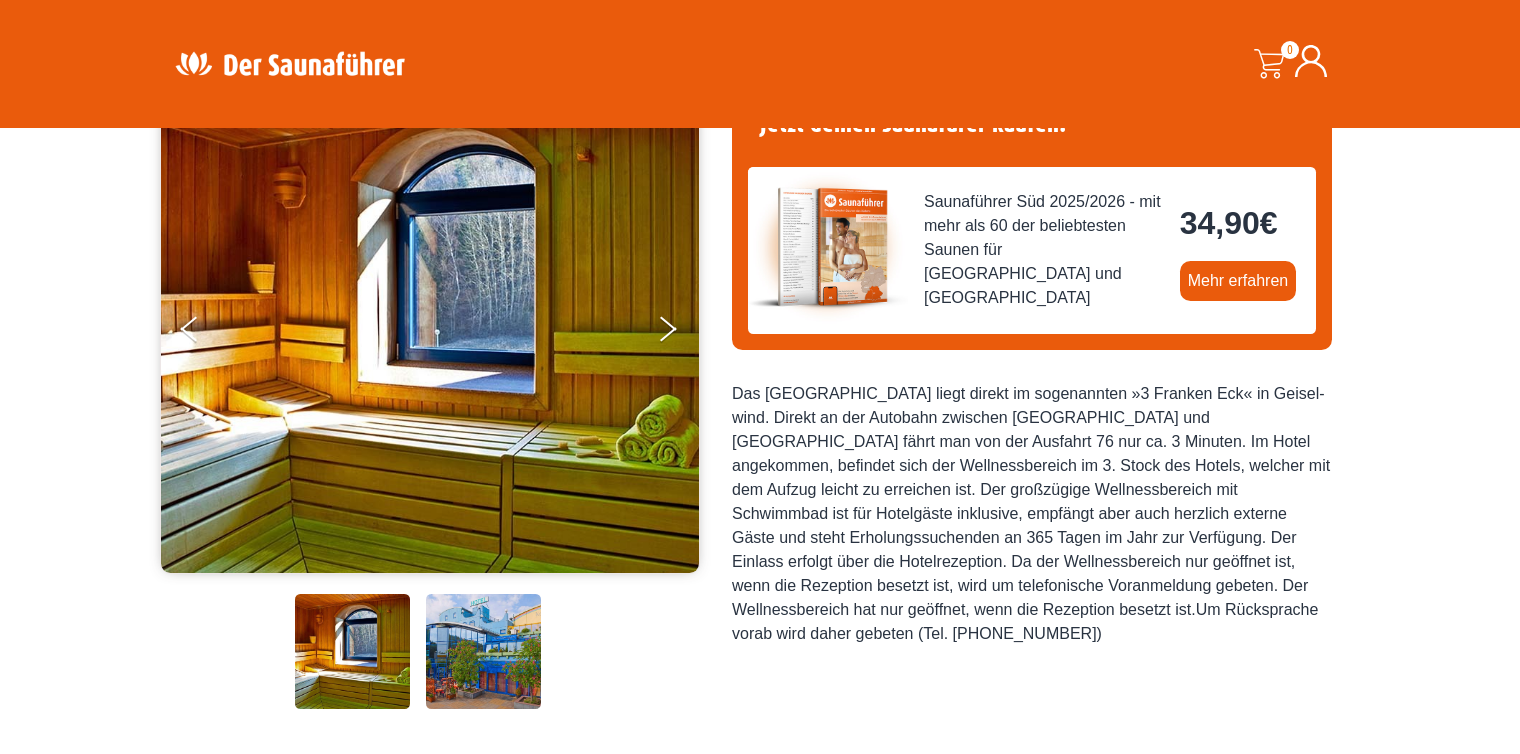
click at [651, 352] on img at bounding box center [430, 328] width 539 height 490
click at [658, 330] on button "Next" at bounding box center [681, 333] width 50 height 50
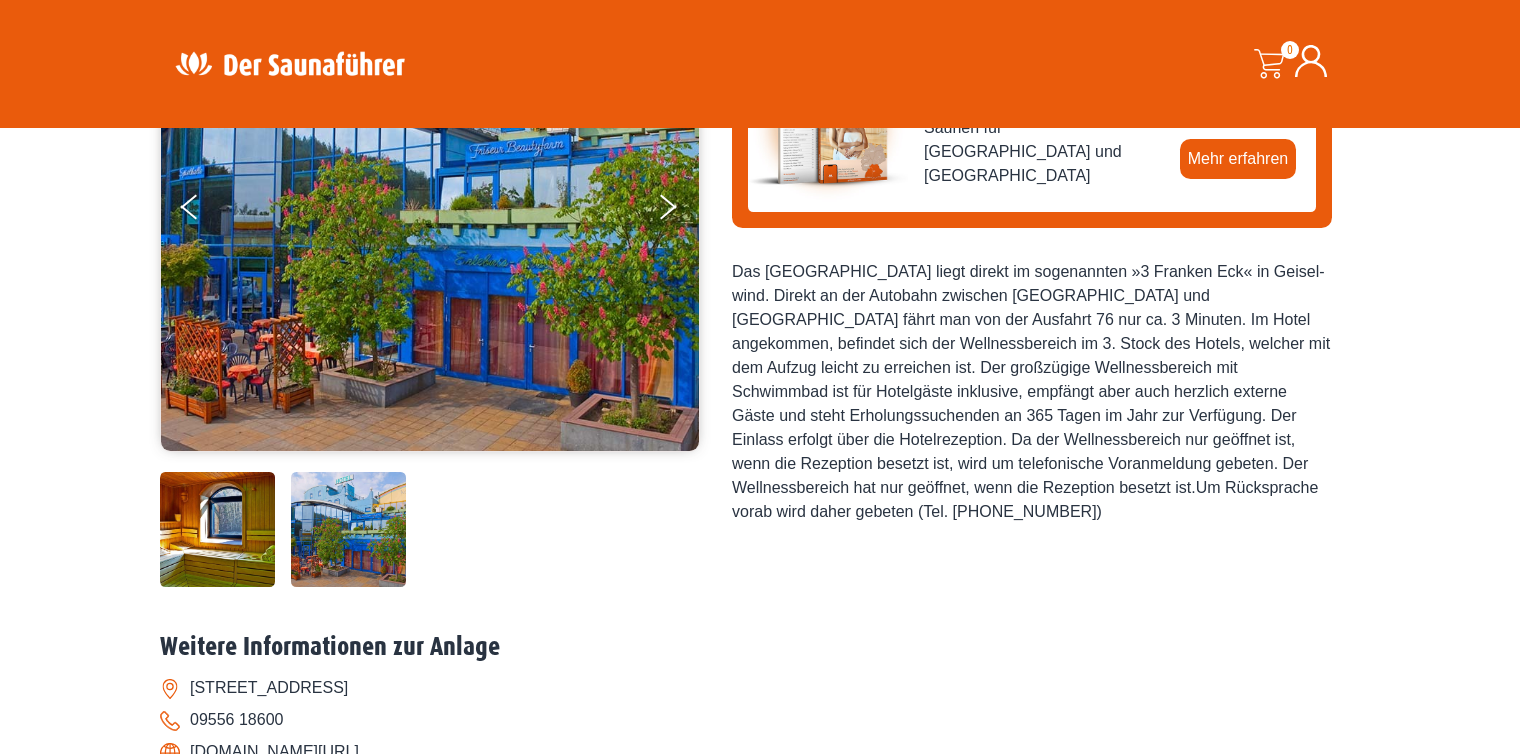
scroll to position [300, 0]
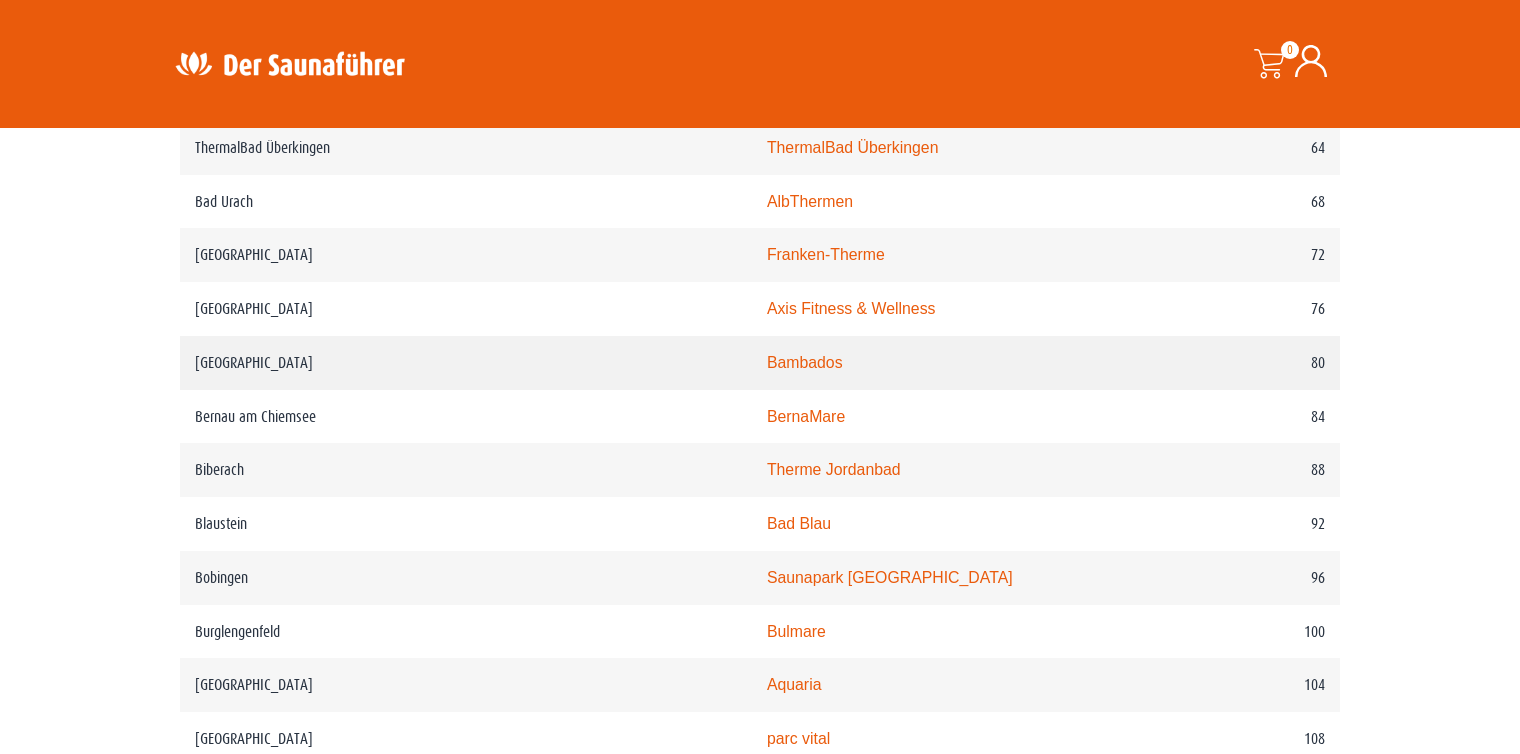
scroll to position [1600, 0]
drag, startPoint x: 677, startPoint y: 690, endPoint x: 93, endPoint y: 367, distance: 667.2
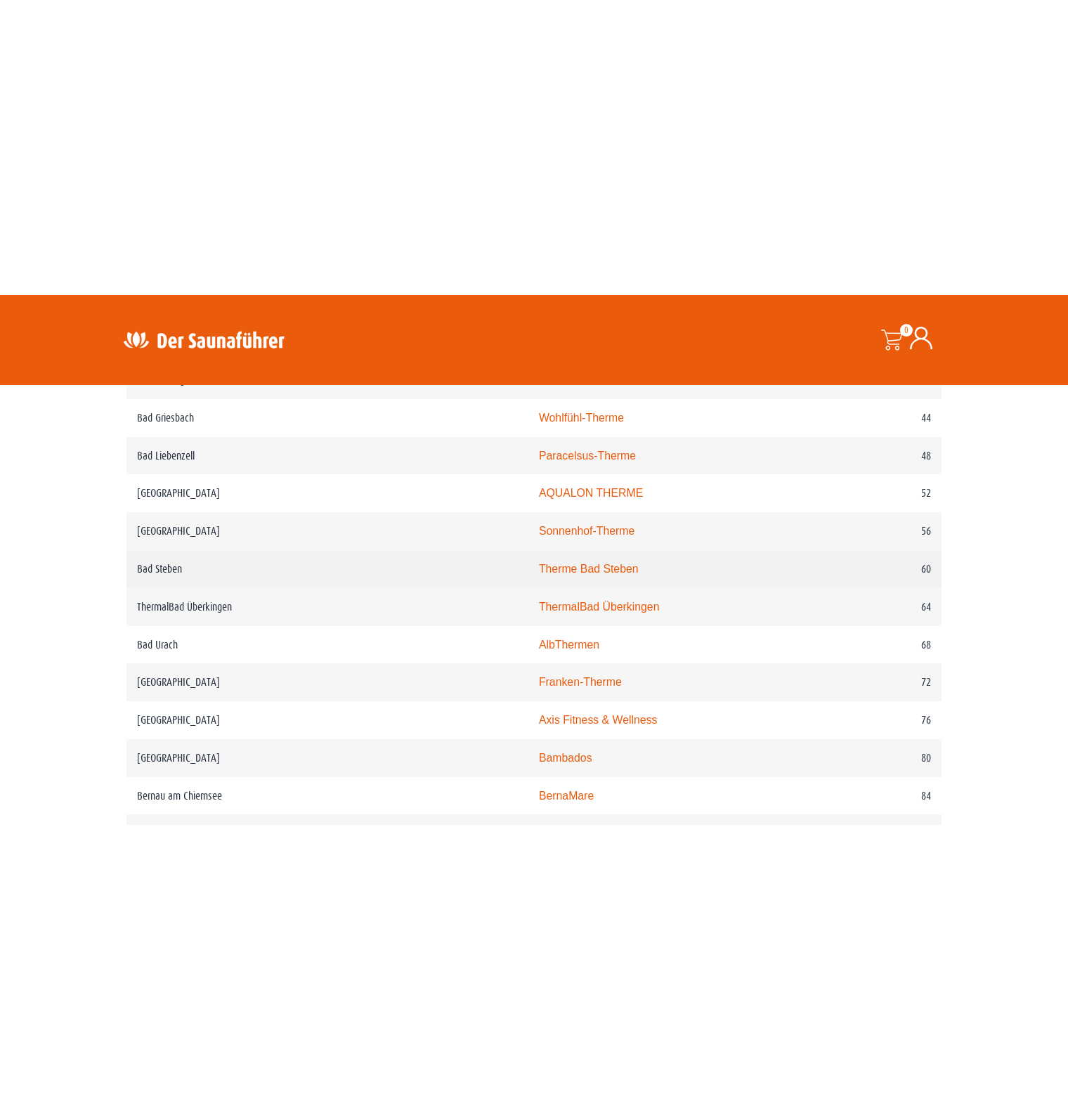
scroll to position [913, 0]
